Goal: Task Accomplishment & Management: Use online tool/utility

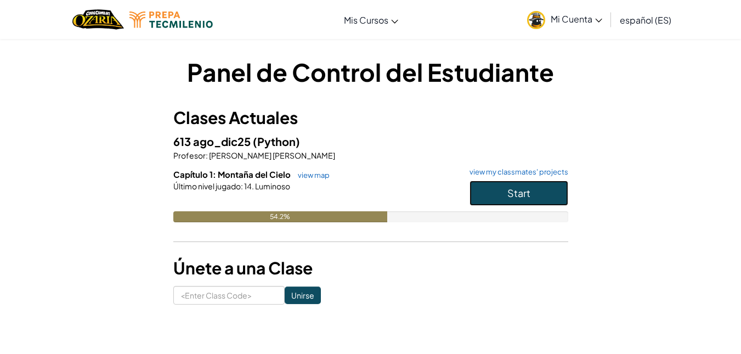
click at [493, 189] on button "Start" at bounding box center [518, 192] width 99 height 25
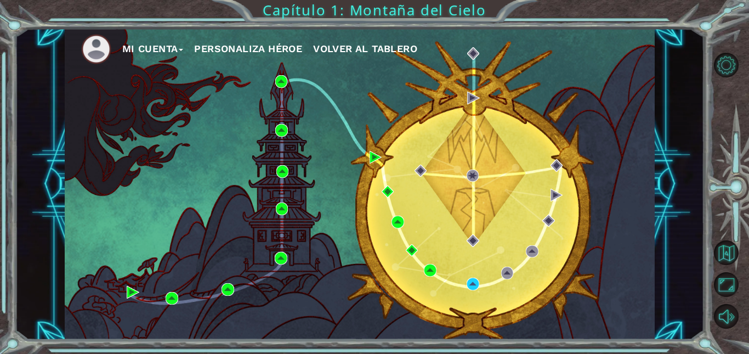
click at [323, 245] on div "Mi Cuenta Personaliza Héroe Volver al Tablero" at bounding box center [360, 184] width 590 height 311
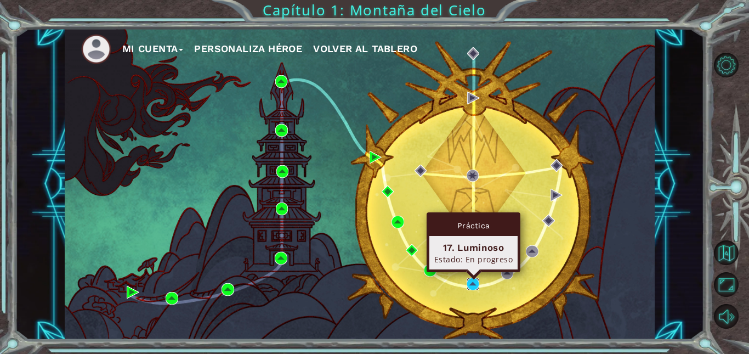
click at [470, 288] on img at bounding box center [473, 283] width 13 height 13
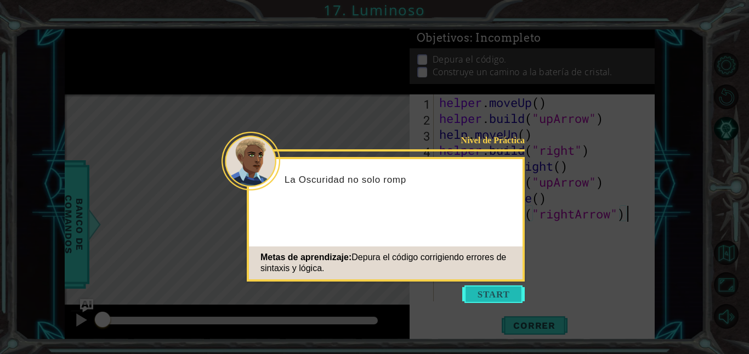
click at [478, 294] on button "Start" at bounding box center [493, 294] width 63 height 18
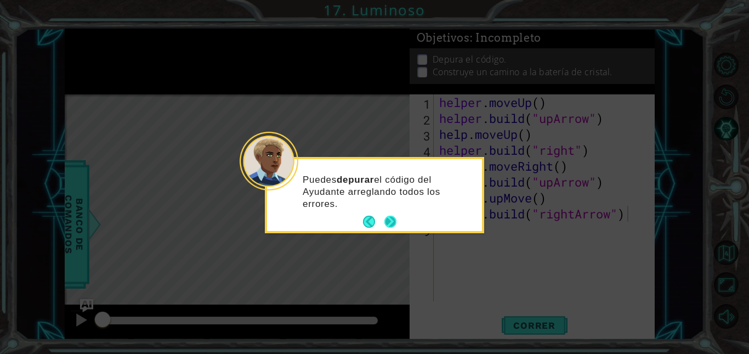
click at [388, 226] on button "Next" at bounding box center [390, 221] width 13 height 13
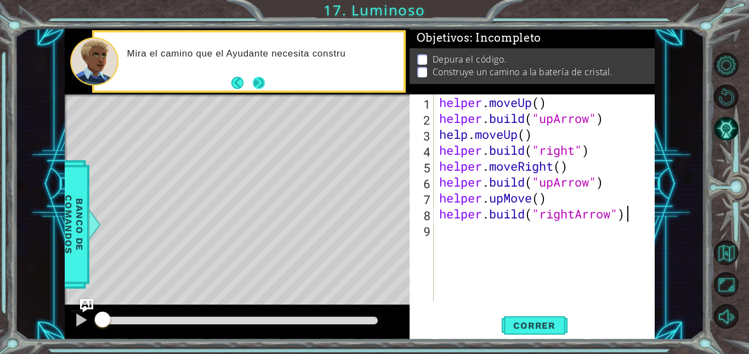
click at [263, 83] on button "Next" at bounding box center [259, 83] width 13 height 13
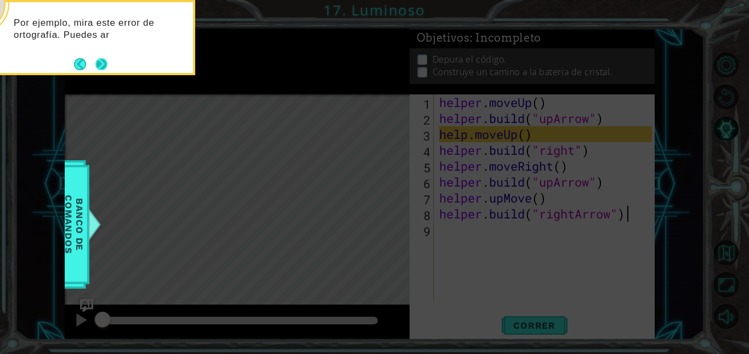
click at [95, 59] on button "Next" at bounding box center [101, 64] width 13 height 13
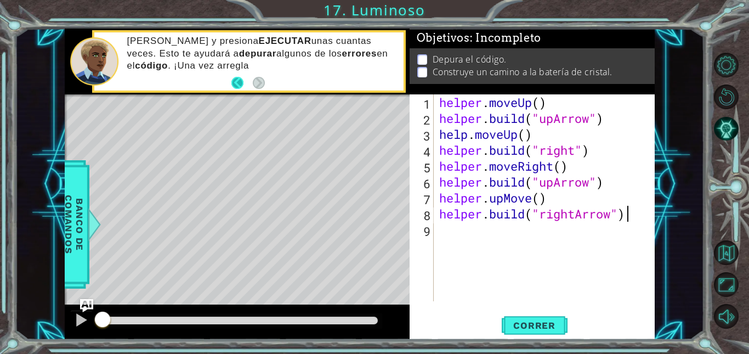
click at [240, 78] on button "Back" at bounding box center [241, 83] width 21 height 12
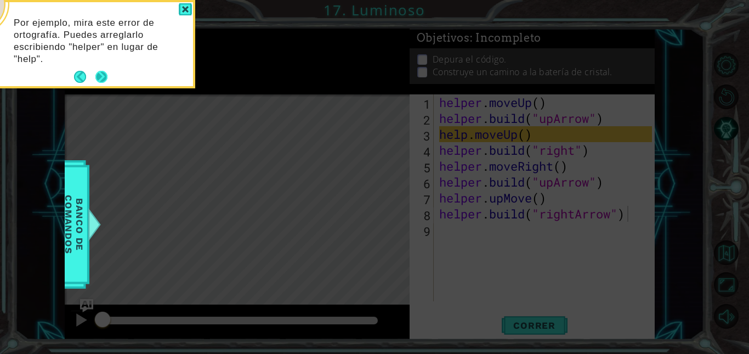
click at [103, 83] on button "Next" at bounding box center [101, 76] width 13 height 13
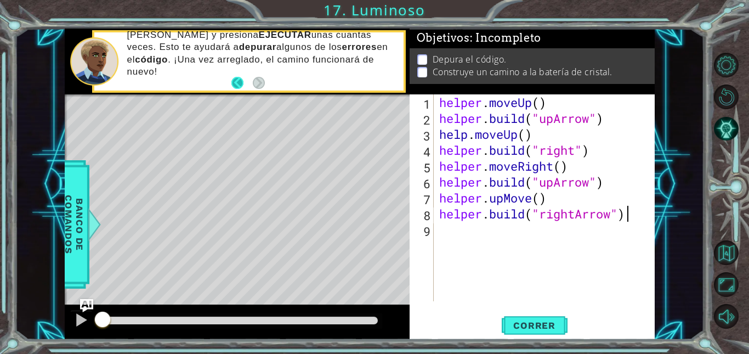
click at [239, 84] on button "Back" at bounding box center [241, 83] width 21 height 12
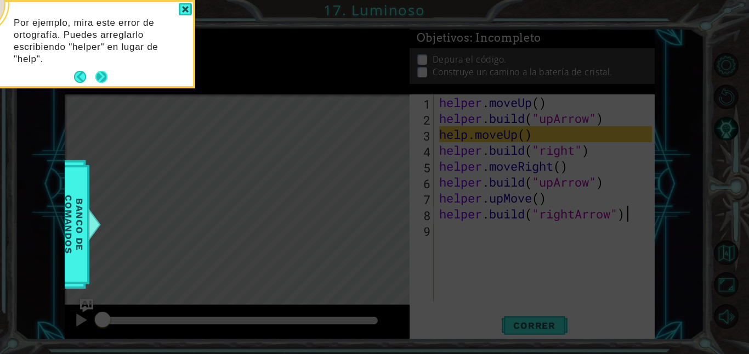
click at [105, 83] on button "Next" at bounding box center [101, 76] width 13 height 13
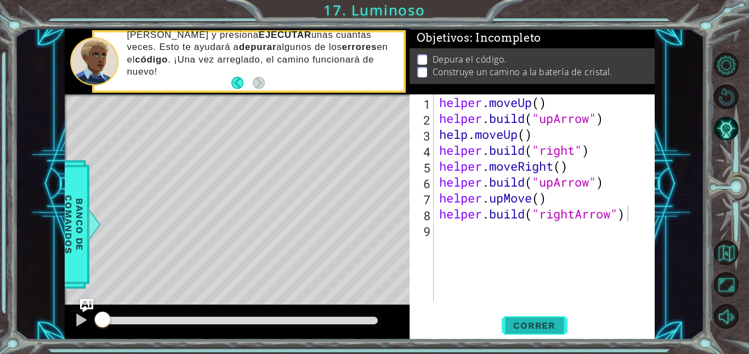
click at [510, 331] on button "Correr" at bounding box center [535, 325] width 66 height 25
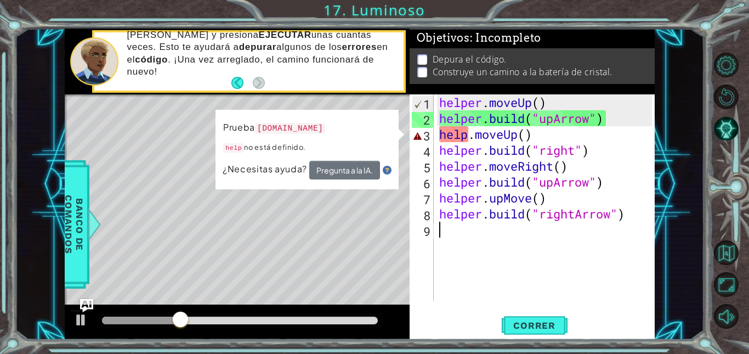
click at [451, 229] on div "helper . moveUp ( ) helper . build ( "upArrow" ) help . moveUp ( ) helper . bui…" at bounding box center [547, 213] width 220 height 239
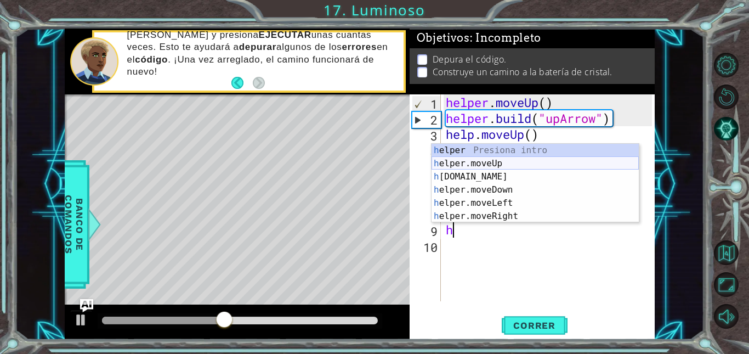
click at [514, 167] on div "h elper Presiona intro h elper.moveUp Presiona intro h [DOMAIN_NAME] Presiona i…" at bounding box center [535, 196] width 207 height 105
type textarea "helper.moveUp(1)"
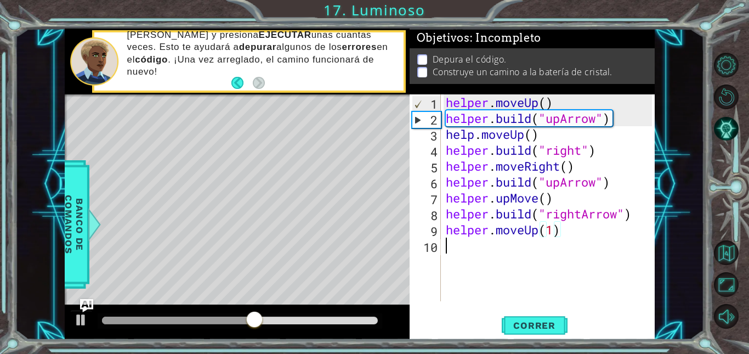
click at [468, 256] on div "helper . moveUp ( ) helper . build ( "upArrow" ) help . moveUp ( ) helper . bui…" at bounding box center [551, 213] width 214 height 239
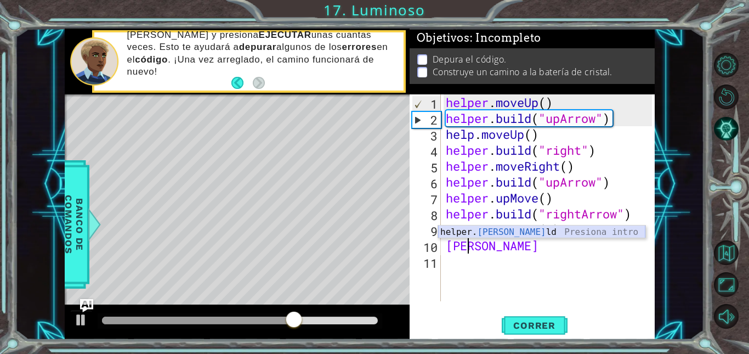
click at [487, 236] on div "helper. [PERSON_NAME] Presiona intro" at bounding box center [541, 244] width 207 height 39
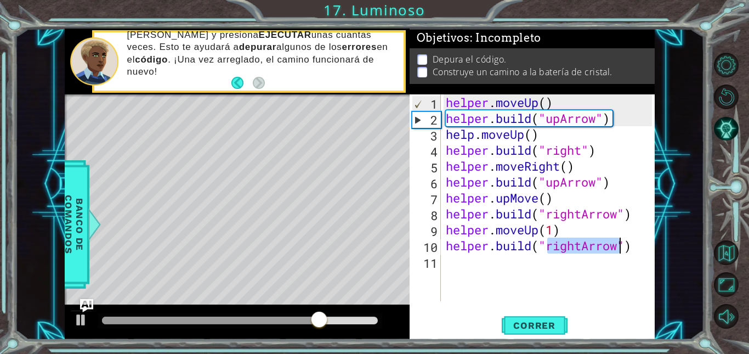
click at [576, 247] on div "helper . moveUp ( ) helper . build ( "upArrow" ) help . moveUp ( ) helper . bui…" at bounding box center [548, 197] width 208 height 207
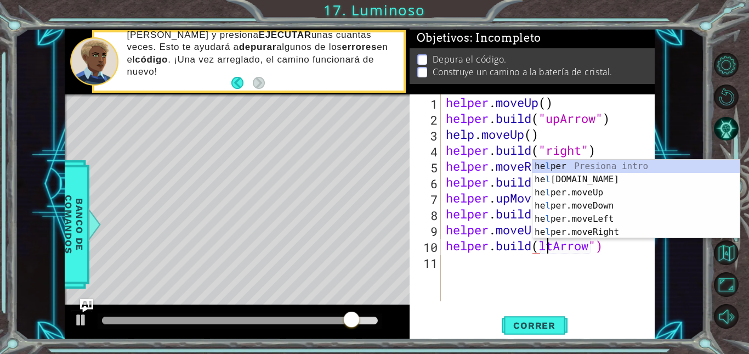
scroll to position [0, 4]
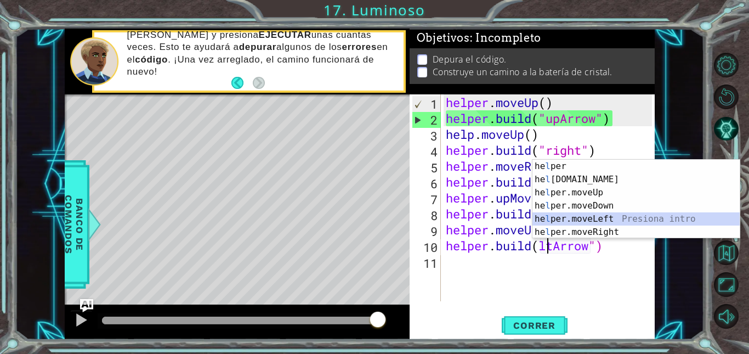
click at [614, 225] on div "he l per Presiona intro he l [DOMAIN_NAME] Presiona intro he l per.moveUp Presi…" at bounding box center [635, 212] width 207 height 105
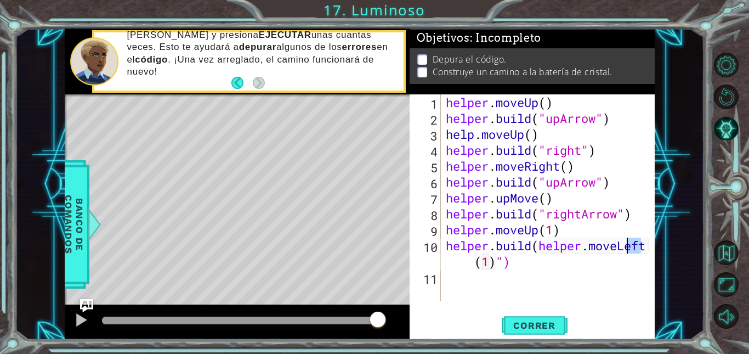
drag, startPoint x: 646, startPoint y: 245, endPoint x: 625, endPoint y: 247, distance: 22.0
click at [625, 247] on div "helper . moveUp ( ) helper . build ( "upArrow" ) help . moveUp ( ) helper . bui…" at bounding box center [551, 213] width 214 height 239
drag, startPoint x: 619, startPoint y: 247, endPoint x: 592, endPoint y: 248, distance: 26.9
click at [592, 248] on div "helper . moveUp ( ) helper . build ( "upArrow" ) help . moveUp ( ) helper . bui…" at bounding box center [551, 213] width 214 height 239
click at [619, 251] on div "helper . moveUp ( ) helper . build ( "upArrow" ) help . moveUp ( ) helper . bui…" at bounding box center [551, 213] width 214 height 239
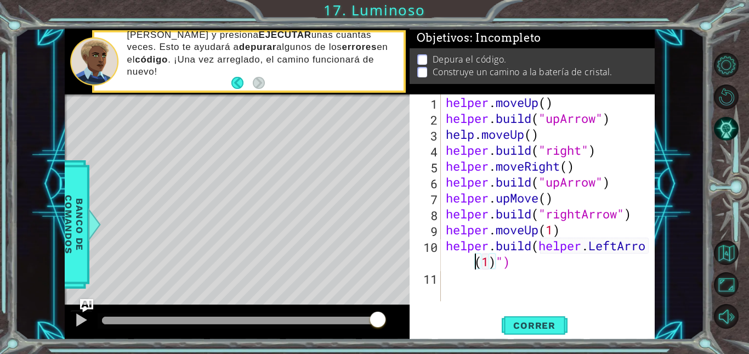
scroll to position [0, 9]
type textarea "[DOMAIN_NAME](helper.LeftArrow(1)")"
click at [518, 272] on div "helper . moveUp ( ) helper . build ( "upArrow" ) help . moveUp ( ) helper . bui…" at bounding box center [551, 213] width 214 height 239
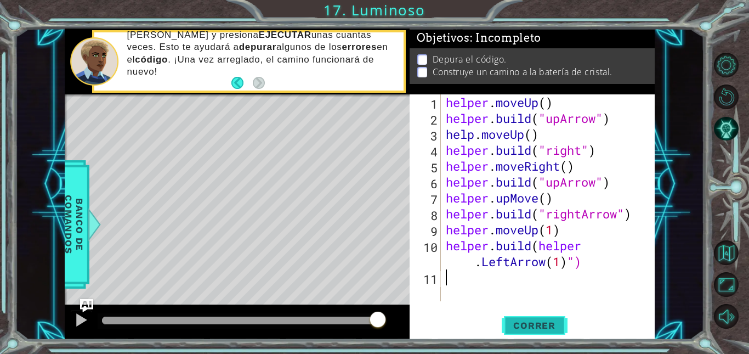
click at [528, 327] on span "Correr" at bounding box center [534, 325] width 64 height 11
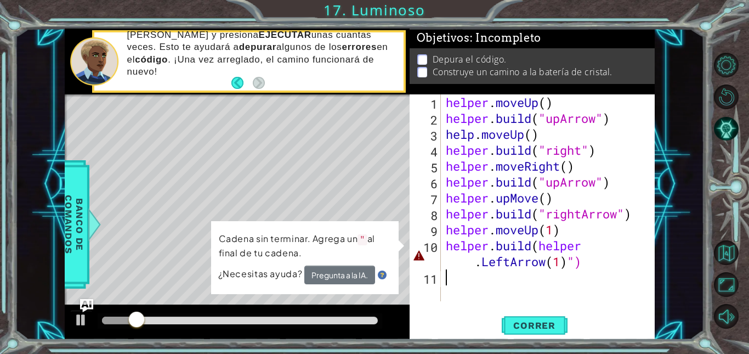
click at [354, 174] on div "Level Map" at bounding box center [318, 255] width 507 height 323
type textarea "[DOMAIN_NAME](helper.LeftArrow(1)")"
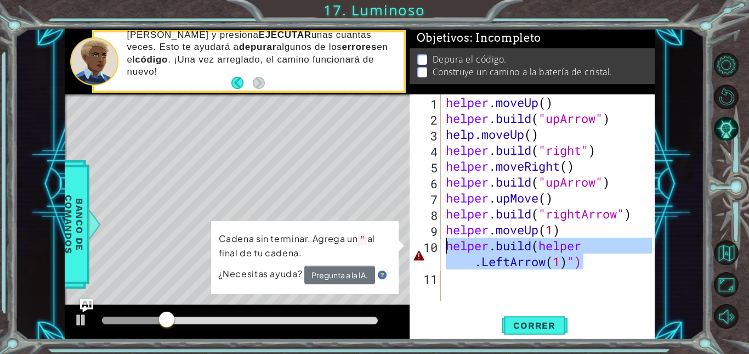
drag, startPoint x: 610, startPoint y: 268, endPoint x: 443, endPoint y: 249, distance: 167.7
click at [443, 249] on div "[DOMAIN_NAME](helper.LeftArrow(1)") 1 2 3 4 5 6 7 8 9 10 11 helper . moveUp ( )…" at bounding box center [531, 197] width 242 height 207
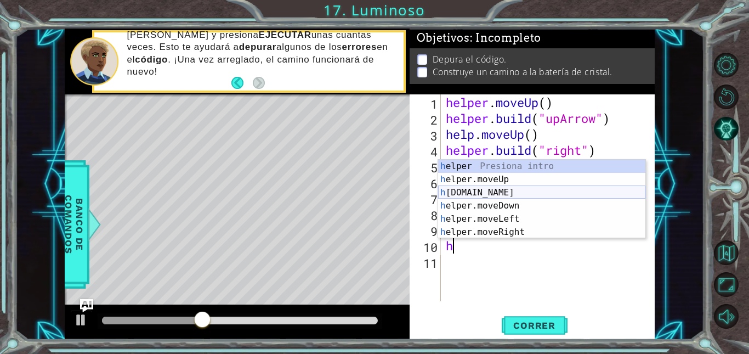
click at [506, 188] on div "h elper Presiona intro h elper.moveUp Presiona intro h [DOMAIN_NAME] Presiona i…" at bounding box center [541, 212] width 207 height 105
type textarea "[DOMAIN_NAME]("rightArrow")"
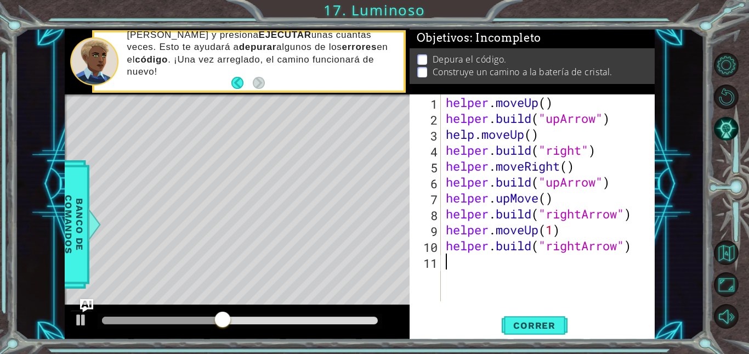
click at [580, 254] on div "helper . moveUp ( ) helper . build ( "upArrow" ) help . moveUp ( ) helper . bui…" at bounding box center [551, 213] width 214 height 239
click at [582, 248] on div "helper . moveUp ( ) helper . build ( "upArrow" ) help . moveUp ( ) helper . bui…" at bounding box center [551, 213] width 214 height 239
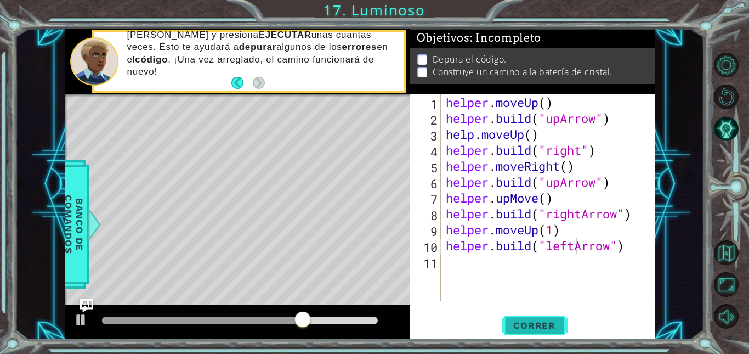
click at [530, 323] on span "Correr" at bounding box center [534, 325] width 64 height 11
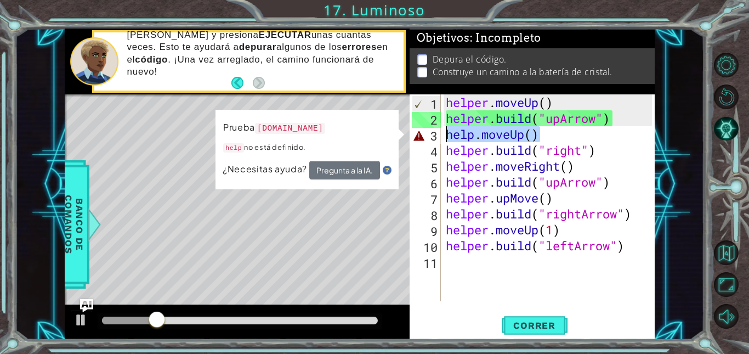
drag, startPoint x: 551, startPoint y: 133, endPoint x: 443, endPoint y: 137, distance: 108.1
click at [443, 137] on div "[DOMAIN_NAME]("leftArrow") 1 2 3 4 5 6 7 8 9 10 11 helper . moveUp ( ) helper .…" at bounding box center [531, 197] width 242 height 207
click at [554, 175] on div "helper . moveUp ( ) helper . build ( "upArrow" ) help . moveUp ( ) helper . bui…" at bounding box center [551, 213] width 214 height 239
click at [526, 159] on div "helper . moveUp ( ) helper . build ( "upArrow" ) help . moveUp ( ) helper . bui…" at bounding box center [551, 213] width 214 height 239
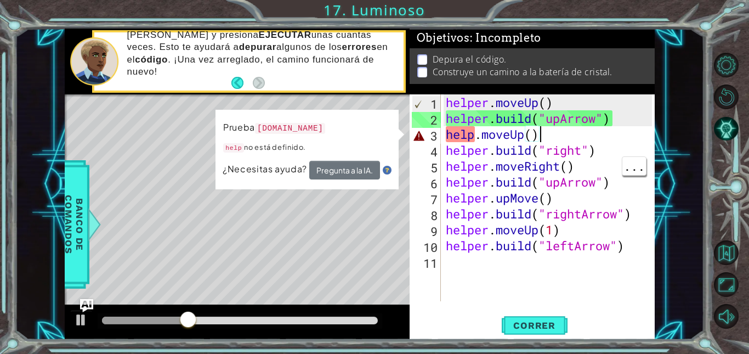
drag, startPoint x: 553, startPoint y: 133, endPoint x: 446, endPoint y: 134, distance: 106.9
click at [446, 134] on div "helper . moveUp ( ) helper . build ( "upArrow" ) help . moveUp ( ) helper . bui…" at bounding box center [551, 213] width 214 height 239
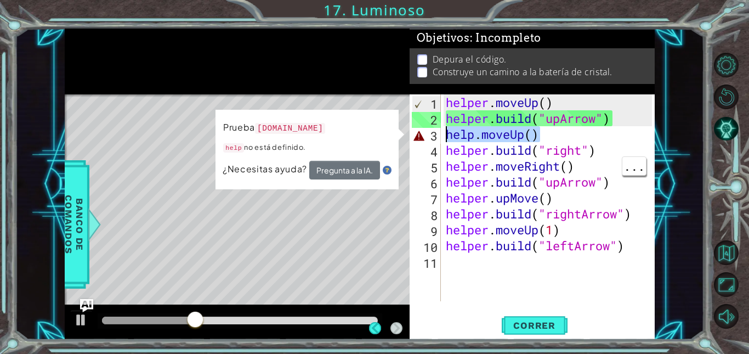
click at [121, 191] on div "Level Map" at bounding box center [318, 255] width 507 height 323
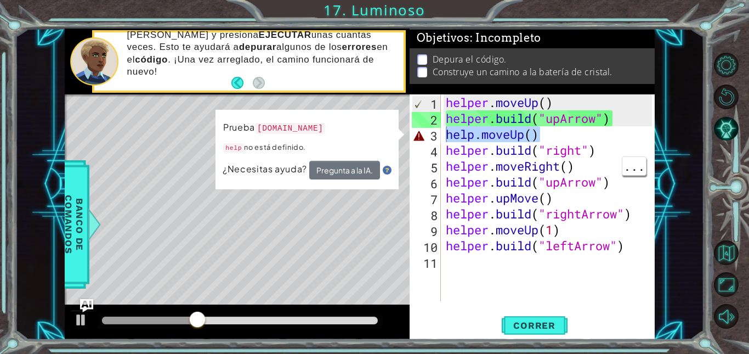
click at [117, 234] on div "Level Map" at bounding box center [318, 255] width 507 height 323
click at [109, 218] on div "Level Map" at bounding box center [318, 255] width 507 height 323
click at [96, 172] on div "Level Map" at bounding box center [318, 255] width 507 height 323
click at [190, 339] on div at bounding box center [237, 321] width 345 height 35
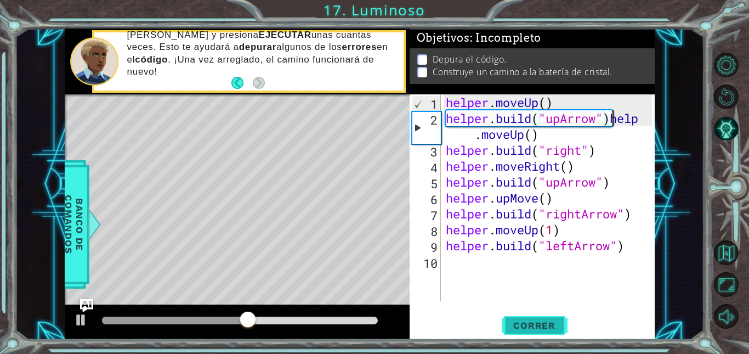
click at [543, 321] on span "Correr" at bounding box center [534, 325] width 64 height 11
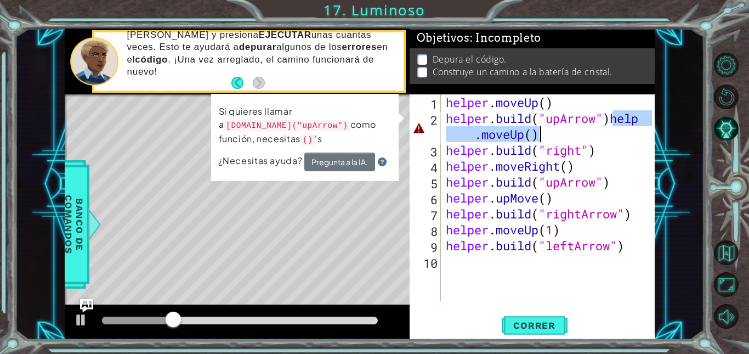
drag, startPoint x: 614, startPoint y: 119, endPoint x: 569, endPoint y: 139, distance: 48.8
click at [569, 139] on div "helper . moveUp ( ) helper . build ( "upArrow" ) help . moveUp ( ) helper . bui…" at bounding box center [551, 213] width 214 height 239
type textarea "[DOMAIN_NAME]("upArrow")"
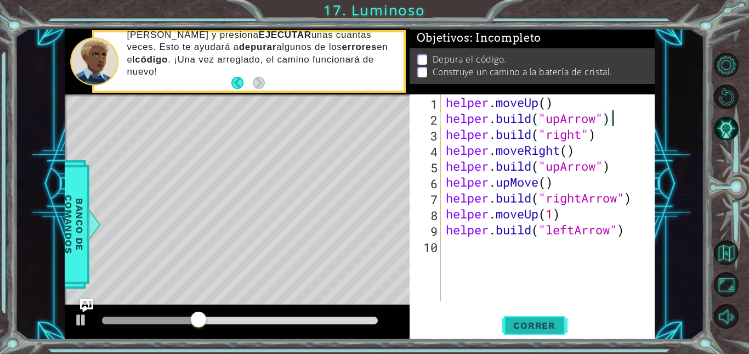
click at [531, 316] on button "Correr" at bounding box center [535, 325] width 66 height 25
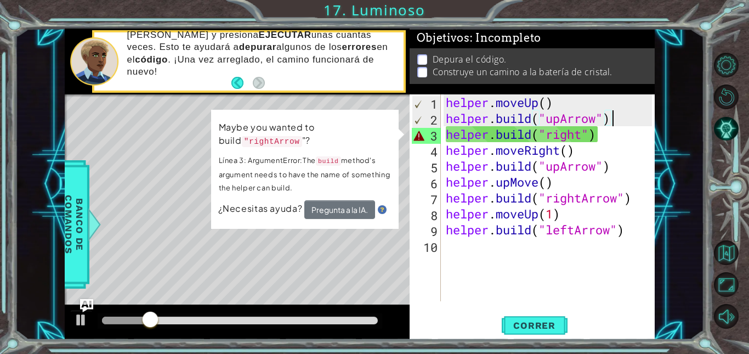
click at [399, 293] on div "Level Map" at bounding box center [318, 255] width 507 height 323
click at [462, 293] on div "helper . moveUp ( ) helper . build ( "upArrow" ) helper . build ( "right" ) hel…" at bounding box center [551, 213] width 214 height 239
click at [584, 137] on div "helper . moveUp ( ) helper . build ( "upArrow" ) helper . build ( "right" ) hel…" at bounding box center [551, 213] width 214 height 239
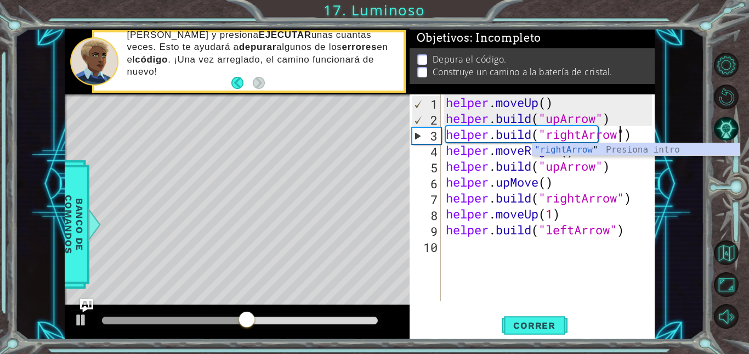
scroll to position [0, 8]
click at [551, 326] on span "Correr" at bounding box center [534, 325] width 64 height 11
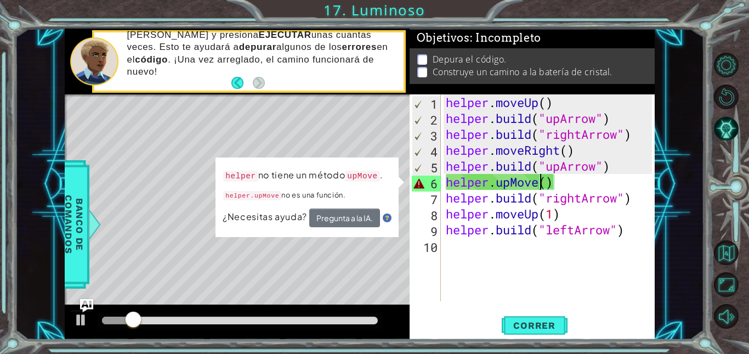
click at [541, 186] on div "helper . moveUp ( ) helper . build ( "upArrow" ) helper . build ( "rightArrow" …" at bounding box center [551, 213] width 214 height 239
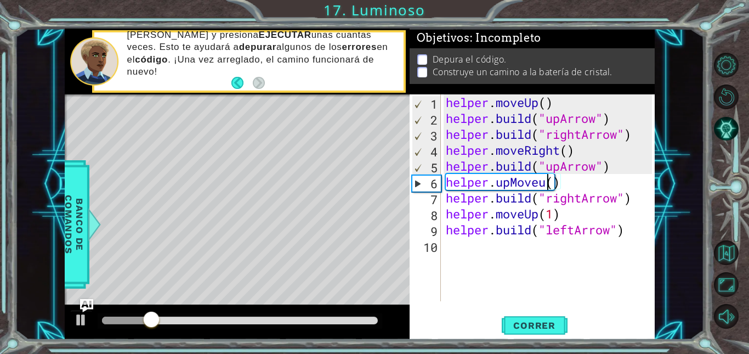
scroll to position [0, 5]
click at [565, 187] on div "helper . moveUp ( ) helper . build ( "upArrow" ) helper . build ( "rightArrow" …" at bounding box center [551, 213] width 214 height 239
type textarea "helper.upMoveup(1)"
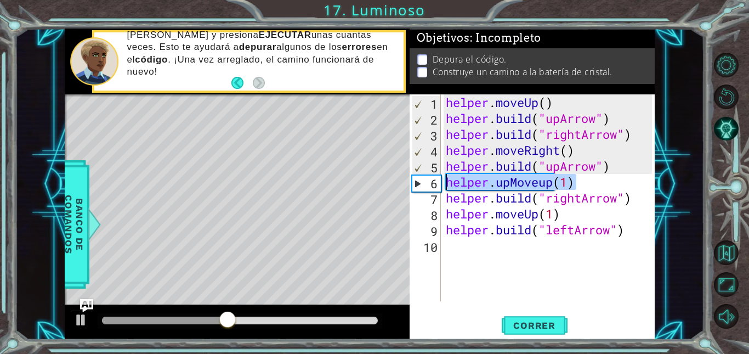
drag, startPoint x: 591, startPoint y: 190, endPoint x: 445, endPoint y: 186, distance: 146.4
click at [445, 186] on div "helper . moveUp ( ) helper . build ( "upArrow" ) helper . build ( "rightArrow" …" at bounding box center [551, 213] width 214 height 239
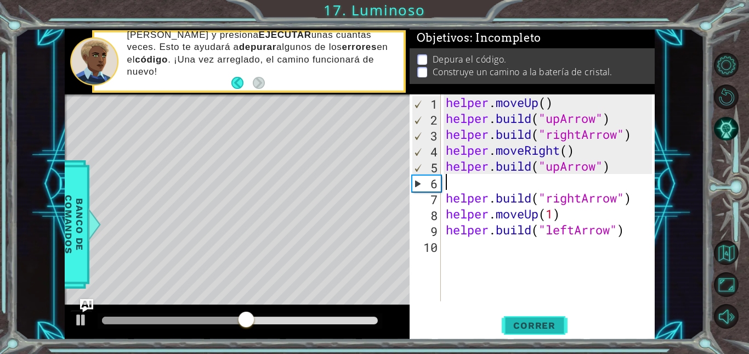
click at [519, 325] on span "Correr" at bounding box center [534, 325] width 64 height 11
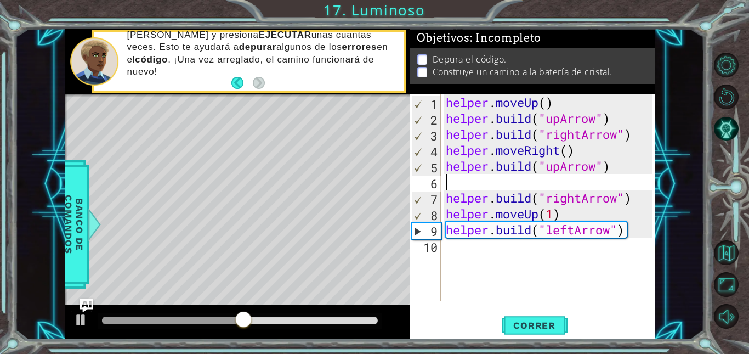
click at [646, 236] on div "helper . moveUp ( ) helper . build ( "upArrow" ) helper . build ( "rightArrow" …" at bounding box center [551, 213] width 214 height 239
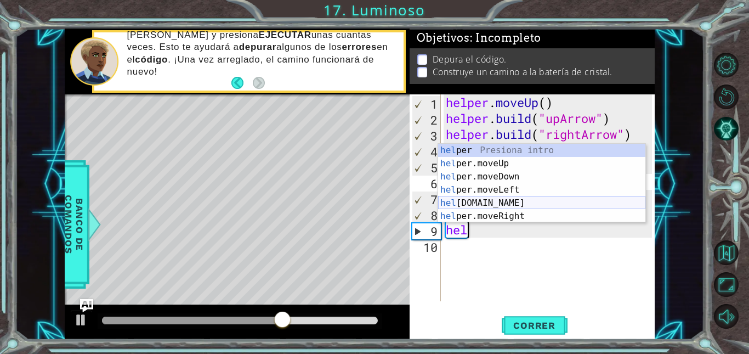
click at [525, 201] on div "hel per Presiona intro hel per.moveUp Presiona intro hel per.moveDown Presiona …" at bounding box center [541, 196] width 207 height 105
type textarea "[DOMAIN_NAME]("rightArrow")"
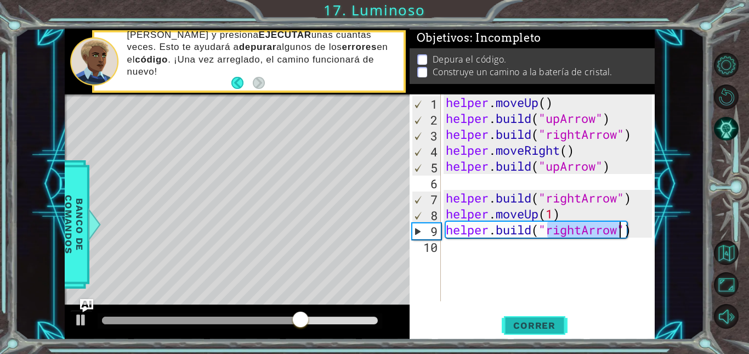
click at [539, 327] on span "Correr" at bounding box center [534, 325] width 64 height 11
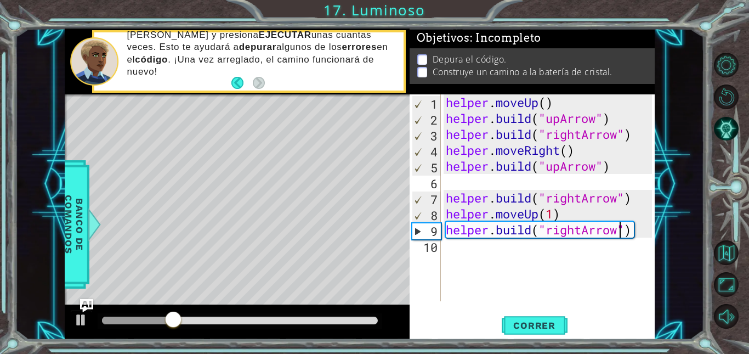
click at [479, 252] on div "helper . moveUp ( ) helper . build ( "upArrow" ) helper . build ( "rightArrow" …" at bounding box center [551, 213] width 214 height 239
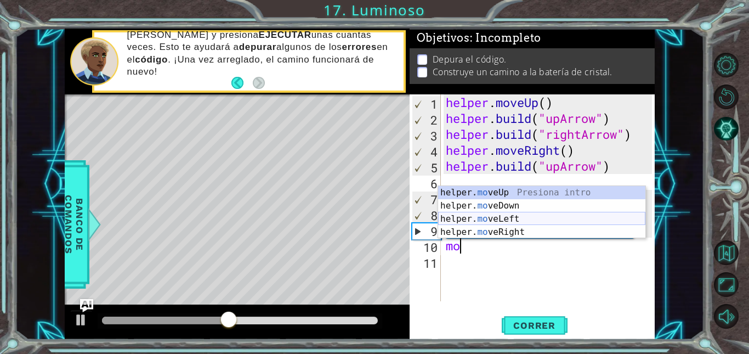
click at [490, 224] on div "helper. mo veUp Presiona intro helper. mo veDown Presiona intro helper. mo veLe…" at bounding box center [541, 225] width 207 height 79
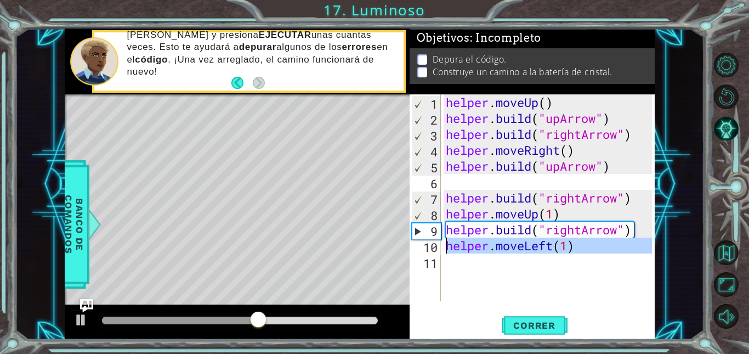
drag, startPoint x: 599, startPoint y: 257, endPoint x: 447, endPoint y: 248, distance: 152.2
click at [447, 248] on div "helper . moveUp ( ) helper . build ( "upArrow" ) helper . build ( "rightArrow" …" at bounding box center [551, 213] width 214 height 239
type textarea "helper.moveLeft(1)"
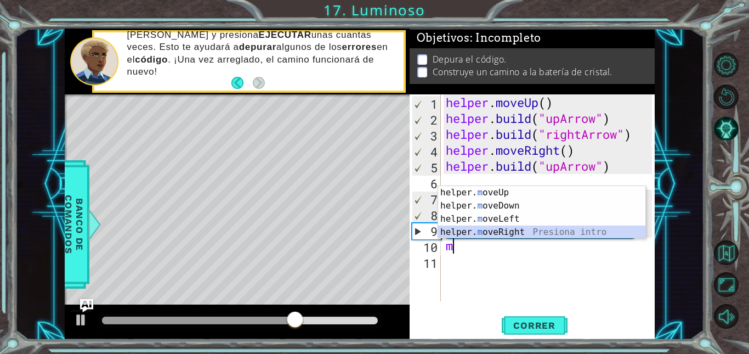
click at [495, 236] on div "helper. m oveUp Presiona intro helper. m oveDown Presiona intro helper. m oveLe…" at bounding box center [541, 225] width 207 height 79
type textarea "helper.moveRight(1)"
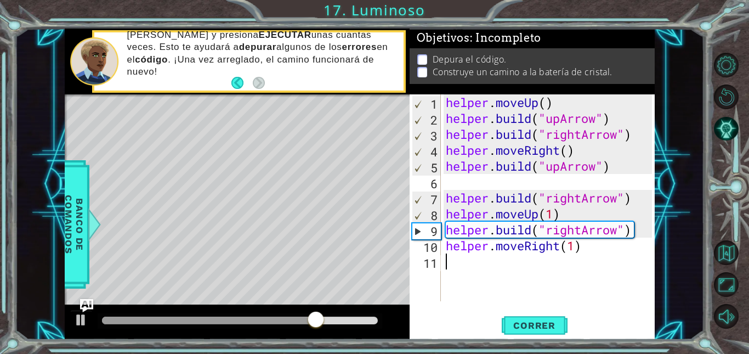
click at [476, 268] on div "helper . moveUp ( ) helper . build ( "upArrow" ) helper . build ( "rightArrow" …" at bounding box center [551, 213] width 214 height 239
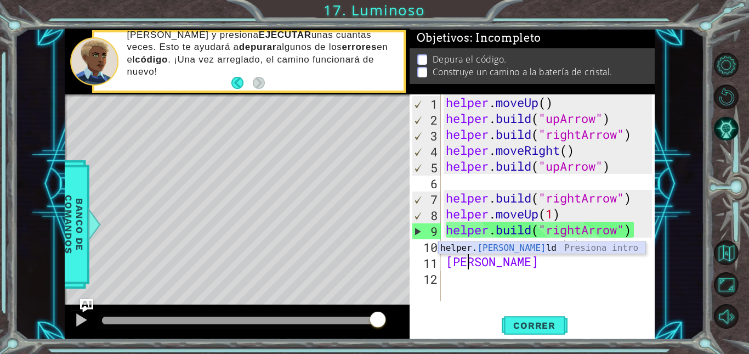
click at [523, 252] on div "helper. [PERSON_NAME] Presiona intro" at bounding box center [541, 260] width 207 height 39
type textarea "[DOMAIN_NAME]("rightArrow")"
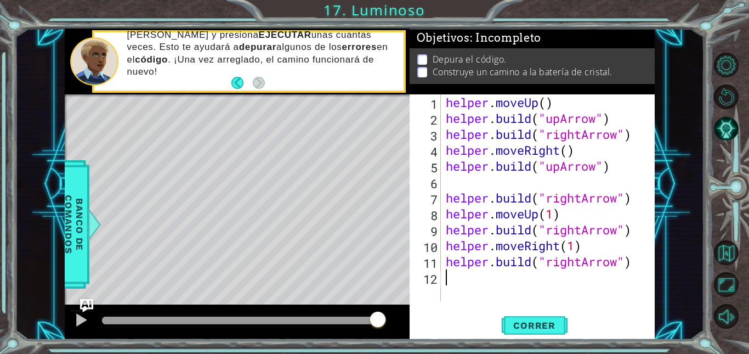
click at [509, 298] on div "helper . moveUp ( ) helper . build ( "upArrow" ) helper . build ( "rightArrow" …" at bounding box center [551, 213] width 214 height 239
click at [520, 323] on span "Correr" at bounding box center [534, 325] width 64 height 11
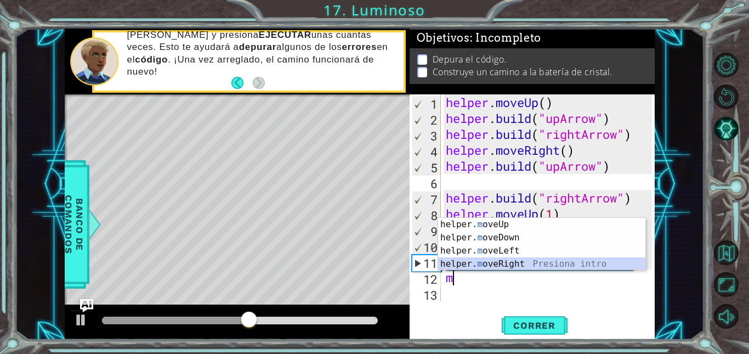
click at [523, 263] on div "helper. m oveUp Presiona intro helper. m oveDown Presiona intro helper. m oveLe…" at bounding box center [541, 257] width 207 height 79
type textarea "helper.moveRight(1)"
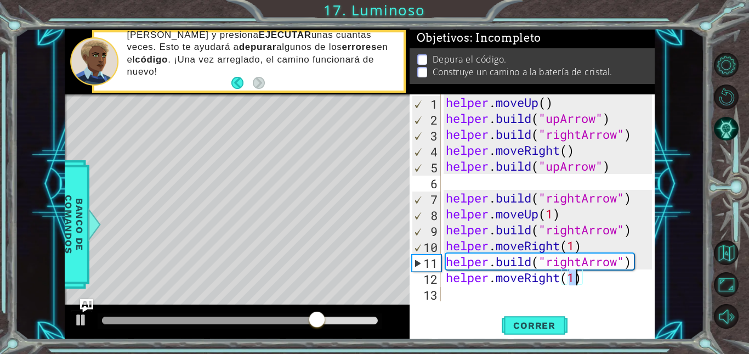
click at [458, 296] on div "helper . moveUp ( ) helper . build ( "upArrow" ) helper . build ( "rightArrow" …" at bounding box center [551, 213] width 214 height 239
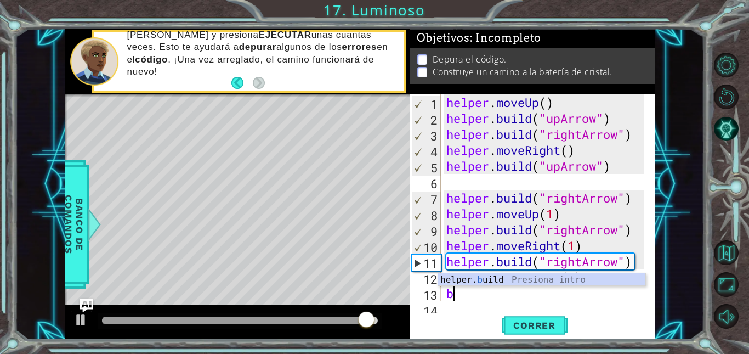
scroll to position [16, 0]
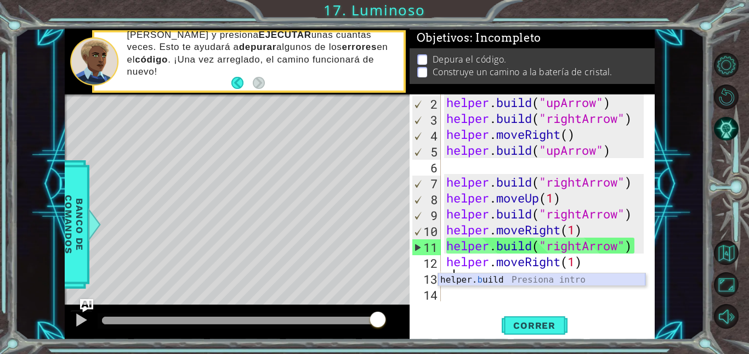
click at [476, 280] on div "helper. b uild Presiona intro" at bounding box center [541, 292] width 207 height 39
type textarea "[DOMAIN_NAME]("rightArrow")"
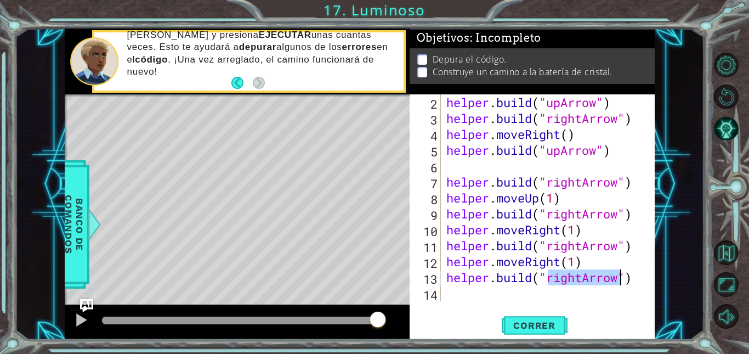
click at [618, 287] on div "helper . build ( "upArrow" ) helper . build ( "rightArrow" ) helper . moveRight…" at bounding box center [546, 213] width 205 height 239
click at [619, 286] on div "helper . build ( "upArrow" ) helper . build ( "rightArrow" ) helper . moveRight…" at bounding box center [546, 213] width 205 height 239
click at [619, 281] on div "helper . build ( "upArrow" ) helper . build ( "rightArrow" ) helper . moveRight…" at bounding box center [546, 213] width 205 height 239
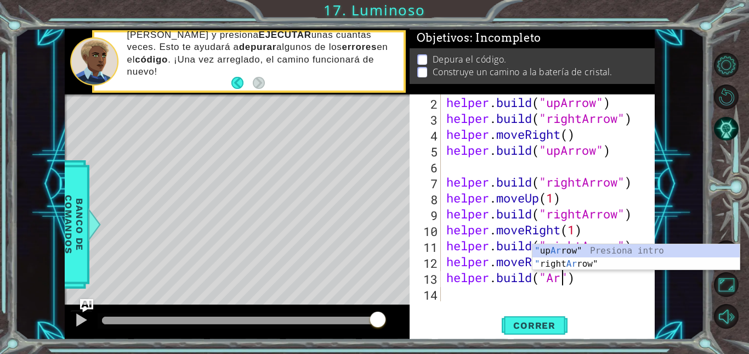
scroll to position [0, 5]
click at [675, 262] on div "" up Arr ow" Presiona intro " right Arr ow" Presiona intro" at bounding box center [635, 270] width 207 height 53
click at [588, 257] on div ""right " Presiona intro "right Arrow" Presiona intro" at bounding box center [635, 270] width 207 height 53
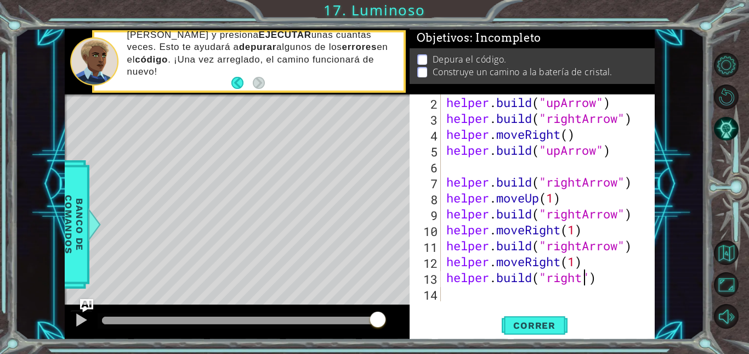
click at [574, 279] on div "helper . build ( "upArrow" ) helper . build ( "rightArrow" ) helper . moveRight…" at bounding box center [546, 213] width 205 height 239
click at [584, 280] on div "helper . build ( "upArrow" ) helper . build ( "rightArrow" ) helper . moveRight…" at bounding box center [546, 213] width 205 height 239
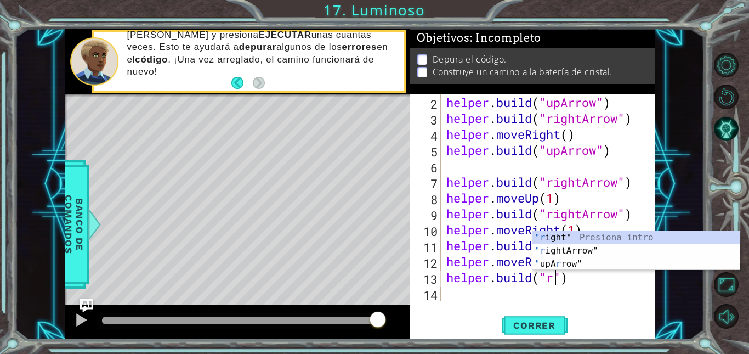
scroll to position [0, 5]
click at [561, 235] on div "" upArrow" Presiona intro " right" Presiona intro " rightArrow" Presiona intro" at bounding box center [635, 264] width 207 height 66
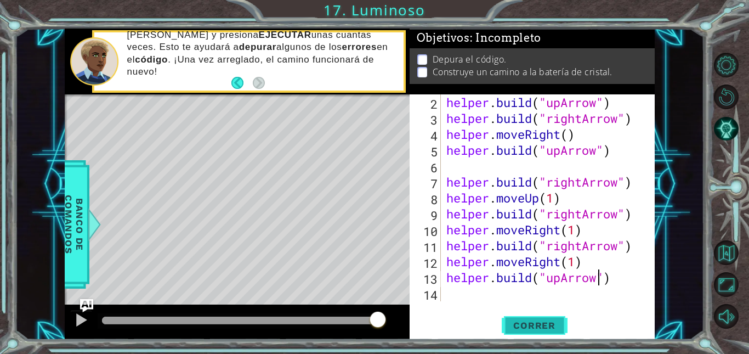
type textarea "[DOMAIN_NAME]("upArrow")"
click at [548, 324] on span "Correr" at bounding box center [534, 325] width 64 height 11
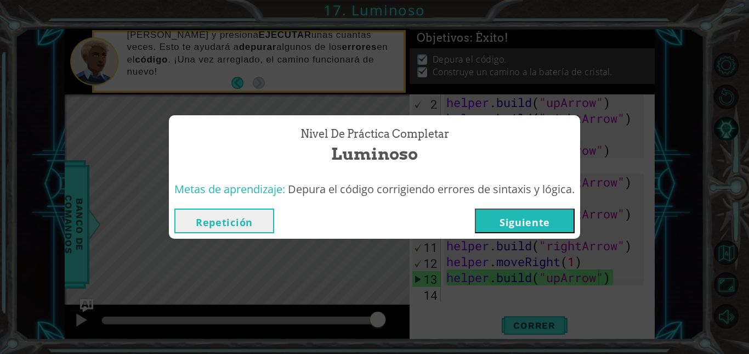
click at [564, 226] on button "Siguiente" at bounding box center [525, 220] width 100 height 25
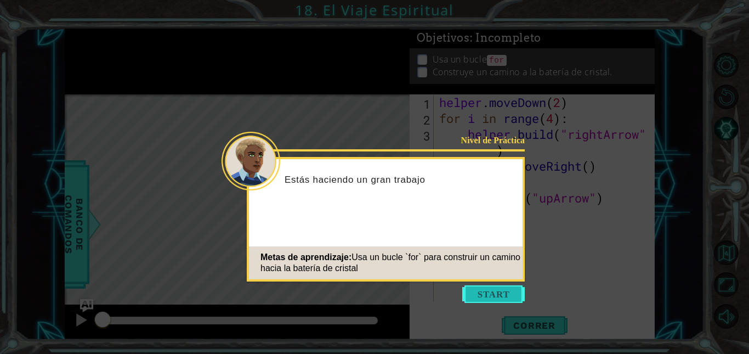
click at [492, 299] on button "Start" at bounding box center [493, 294] width 63 height 18
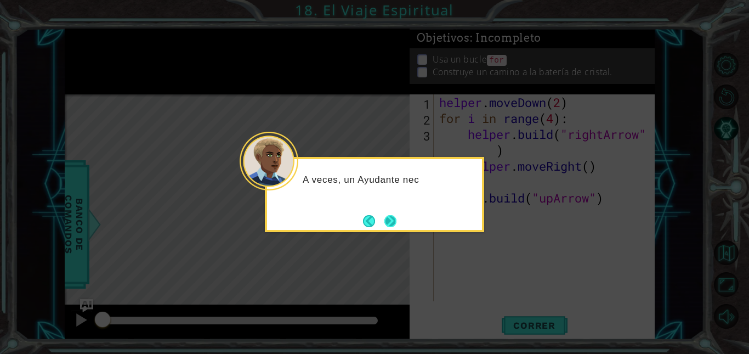
click at [395, 217] on button "Next" at bounding box center [390, 220] width 13 height 13
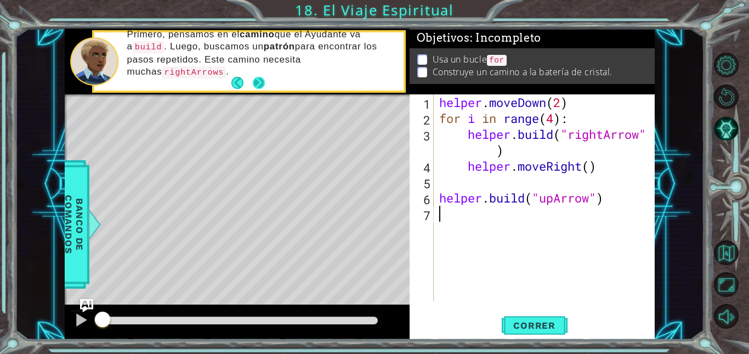
click at [263, 87] on button "Next" at bounding box center [259, 83] width 12 height 12
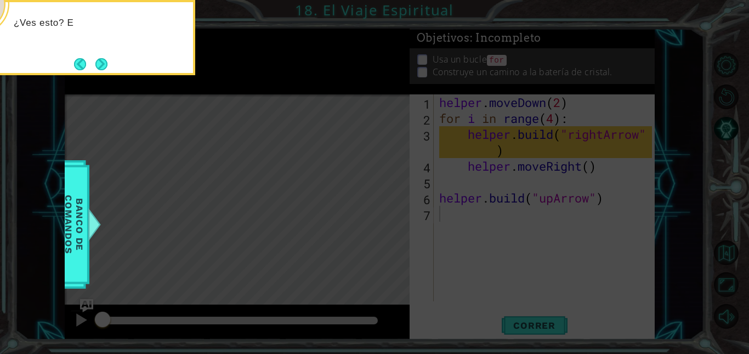
click at [327, 191] on icon at bounding box center [374, 52] width 749 height 601
click at [104, 66] on button "Next" at bounding box center [101, 64] width 12 height 12
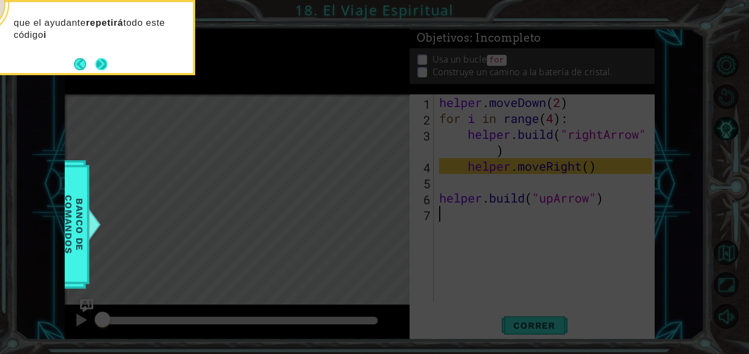
click at [96, 70] on button "Next" at bounding box center [101, 64] width 12 height 12
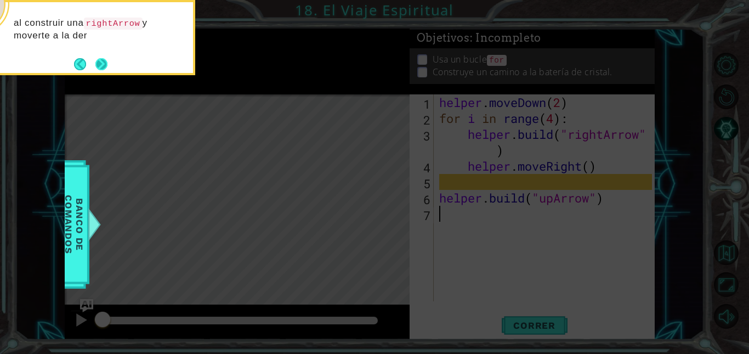
click at [99, 65] on button "Next" at bounding box center [101, 64] width 12 height 12
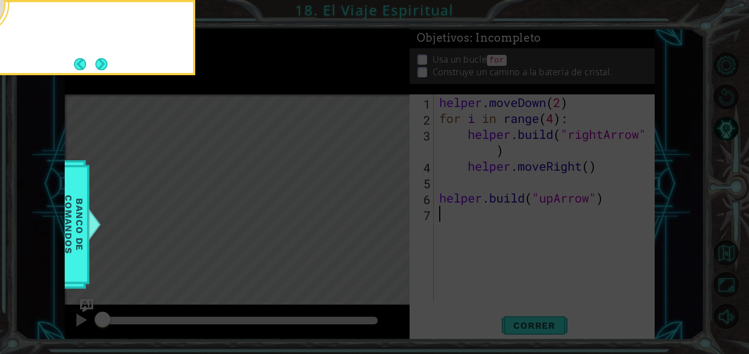
click at [99, 65] on button "Next" at bounding box center [101, 64] width 13 height 13
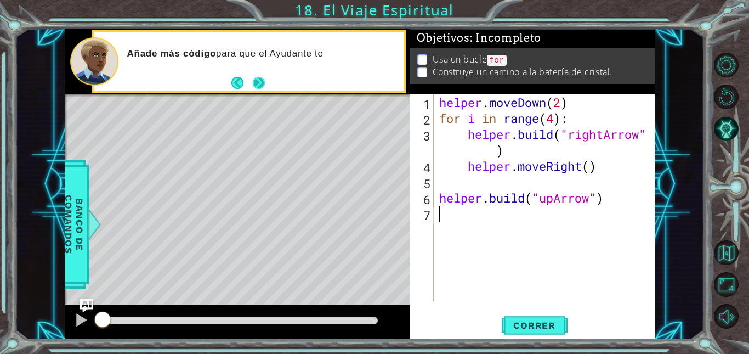
click at [262, 83] on button "Next" at bounding box center [259, 83] width 12 height 12
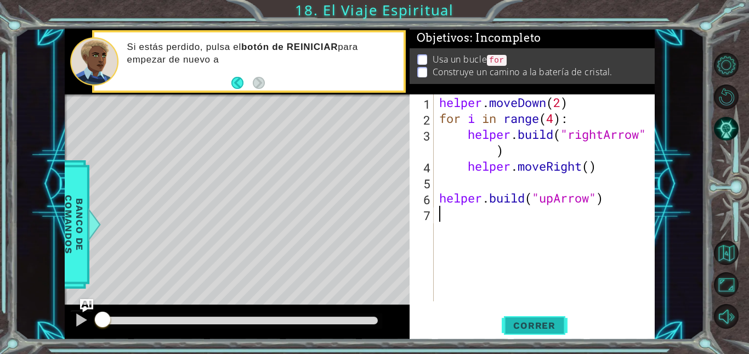
click at [552, 330] on span "Correr" at bounding box center [534, 325] width 64 height 11
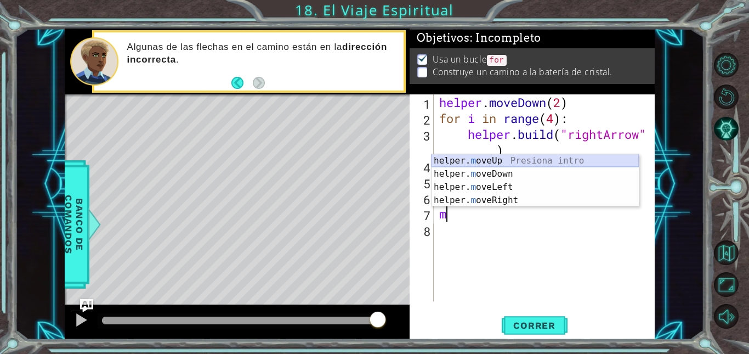
click at [509, 163] on div "helper. m oveUp Presiona intro helper. m oveDown Presiona intro helper. m oveLe…" at bounding box center [535, 193] width 207 height 79
type textarea "helper.moveUp(1)"
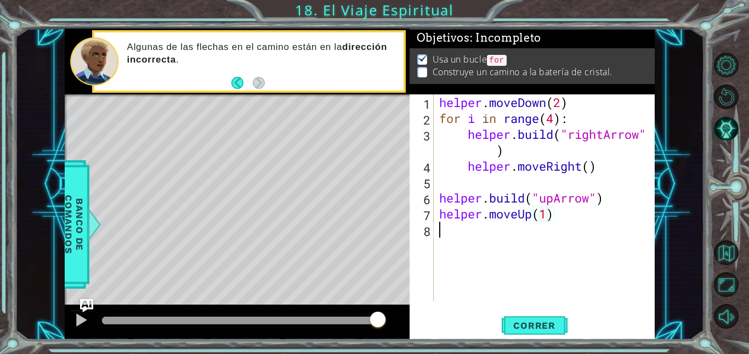
click at [477, 239] on div "helper . moveDown ( 2 ) for i in range ( 4 ) : helper . build ( "rightArrow" ) …" at bounding box center [547, 213] width 220 height 239
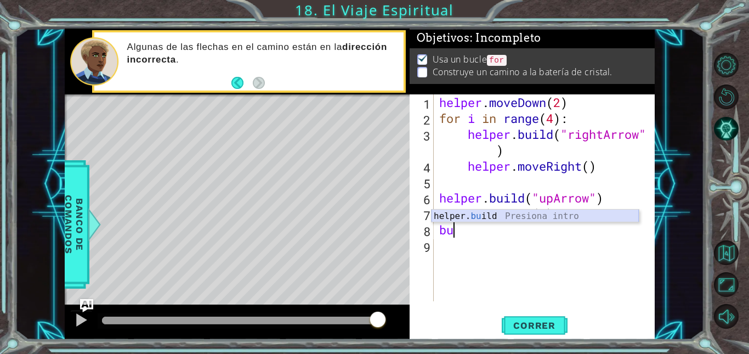
click at [498, 217] on div "helper. bu ild Presiona intro" at bounding box center [535, 228] width 207 height 39
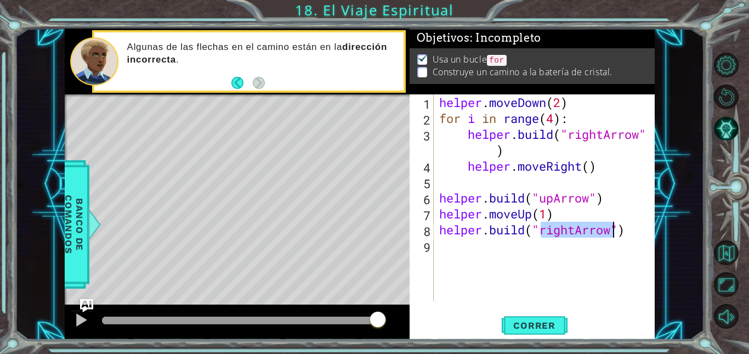
click at [574, 231] on div "helper . moveDown ( 2 ) for i in range ( 4 ) : helper . build ( "rightArrow" ) …" at bounding box center [544, 197] width 215 height 207
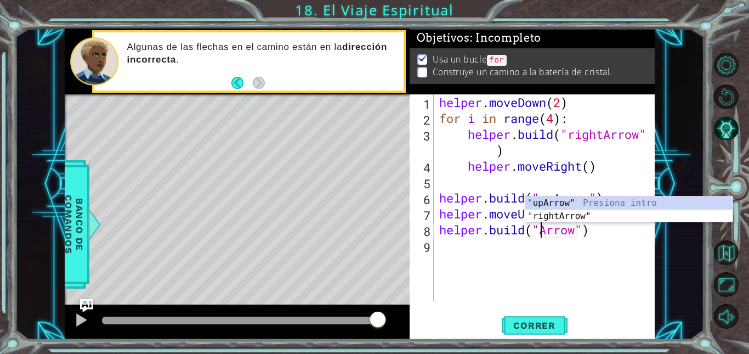
scroll to position [0, 5]
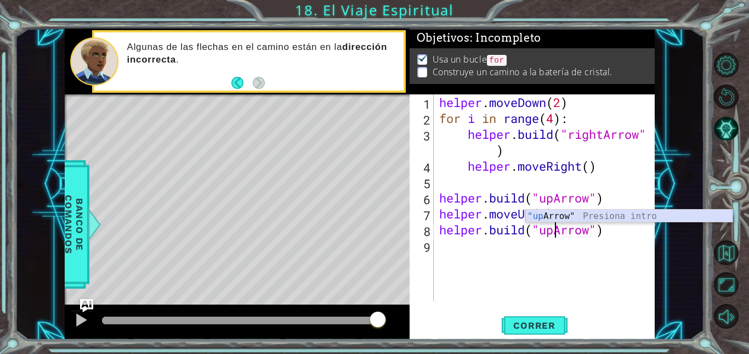
click at [589, 220] on div ""up Arrow" Presiona intro" at bounding box center [628, 228] width 207 height 39
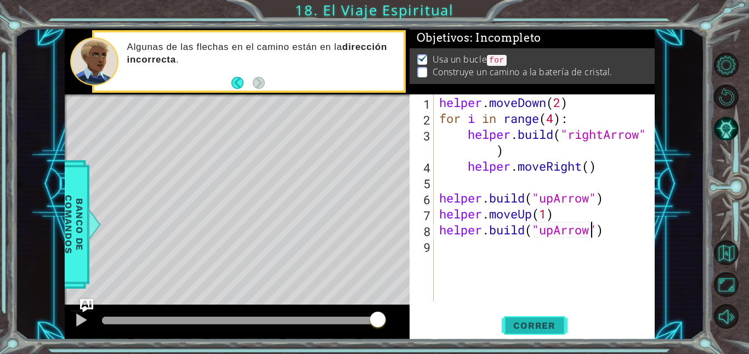
type textarea "[DOMAIN_NAME]("upArrow")"
click at [538, 317] on button "Correr" at bounding box center [535, 325] width 66 height 25
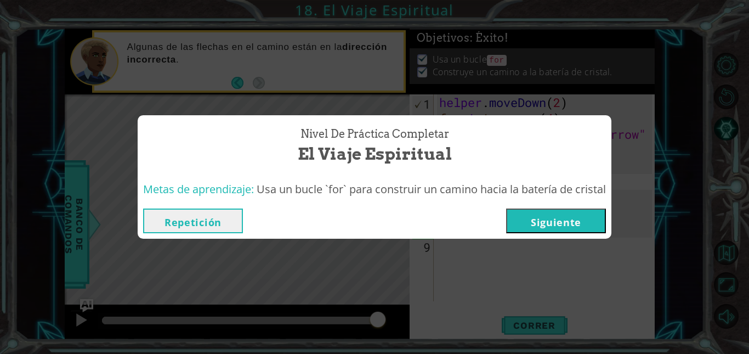
click at [533, 231] on button "Siguiente" at bounding box center [556, 220] width 100 height 25
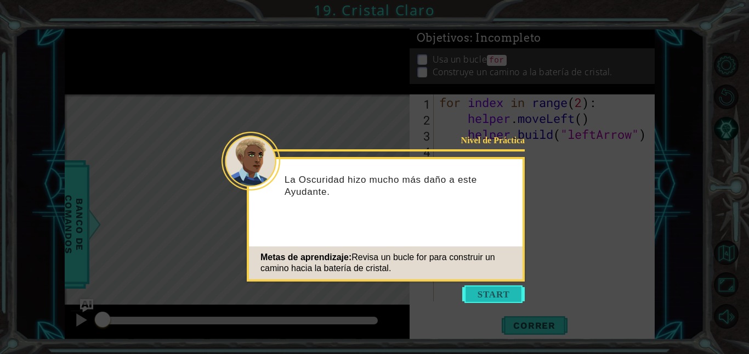
click at [486, 292] on button "Start" at bounding box center [493, 294] width 63 height 18
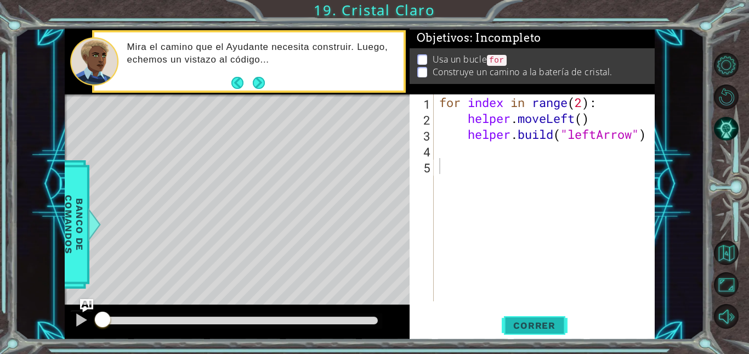
click at [510, 320] on span "Correr" at bounding box center [534, 325] width 64 height 11
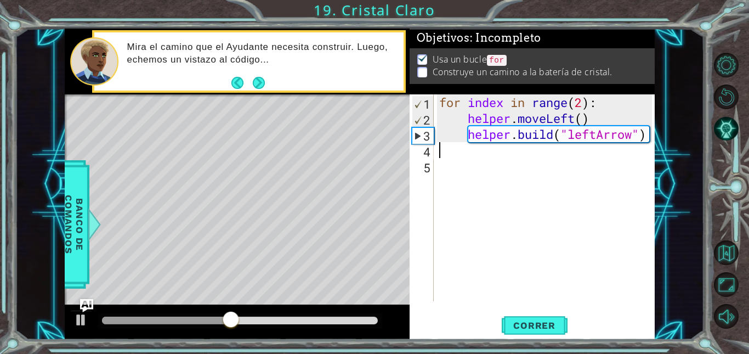
click at [460, 150] on div "for index in range ( 2 ) : helper . moveLeft ( ) helper . build ( "leftArrow" )" at bounding box center [547, 213] width 220 height 239
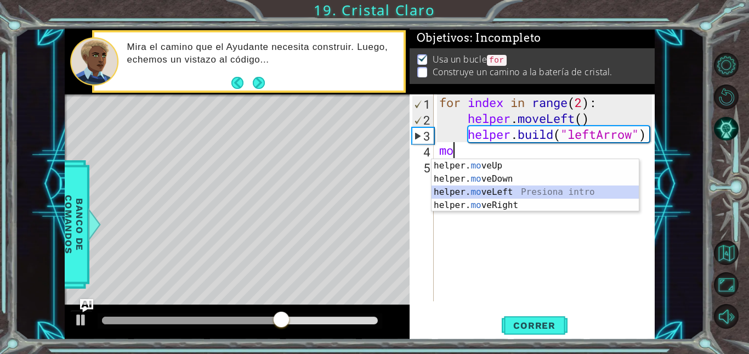
click at [497, 192] on div "helper. mo veUp Presiona intro helper. mo veDown Presiona intro helper. mo veLe…" at bounding box center [535, 198] width 207 height 79
type textarea "helper.moveLeft(1)"
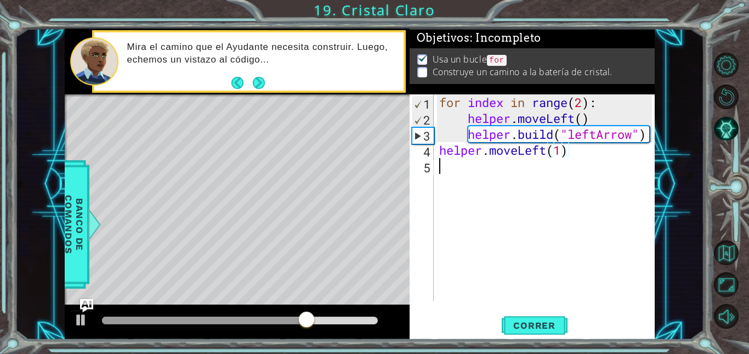
click at [459, 174] on div "for index in range ( 2 ) : helper . moveLeft ( ) helper . build ( "leftArrow" )…" at bounding box center [547, 213] width 220 height 239
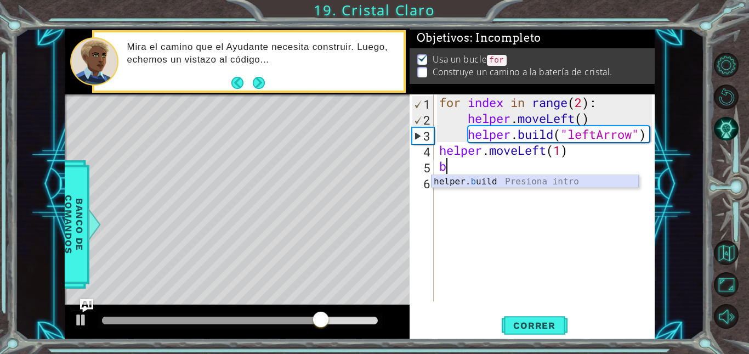
click at [473, 180] on div "helper. b uild Presiona intro" at bounding box center [535, 194] width 207 height 39
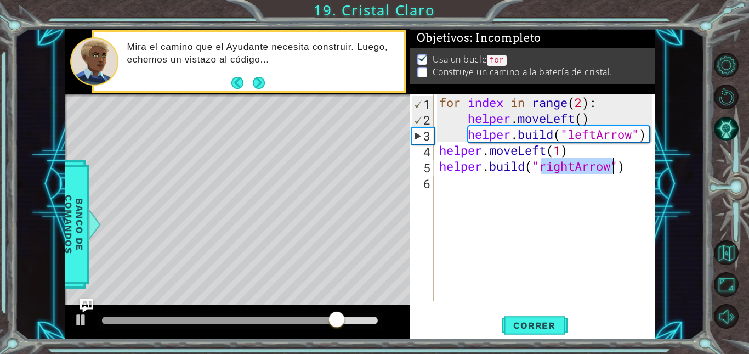
click at [573, 166] on div "for index in range ( 2 ) : helper . moveLeft ( ) helper . build ( "leftArrow" )…" at bounding box center [544, 197] width 215 height 207
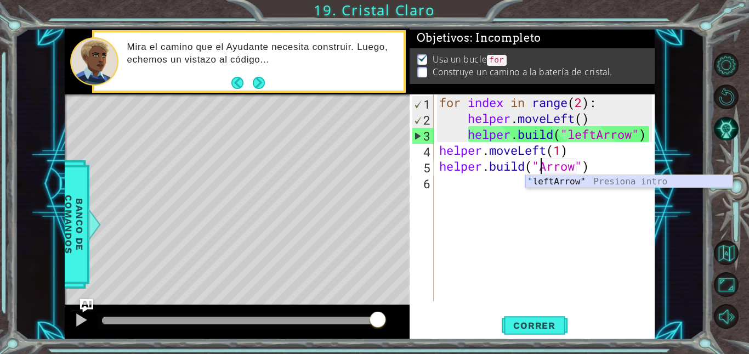
click at [625, 186] on div "" leftArrow" Presiona intro" at bounding box center [628, 194] width 207 height 39
type textarea "[DOMAIN_NAME]("leftArrow")"
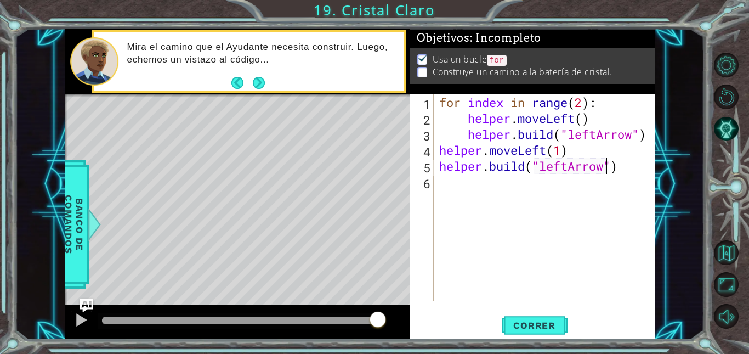
click at [481, 190] on div "for index in range ( 2 ) : helper . moveLeft ( ) helper . build ( "leftArrow" )…" at bounding box center [547, 213] width 220 height 239
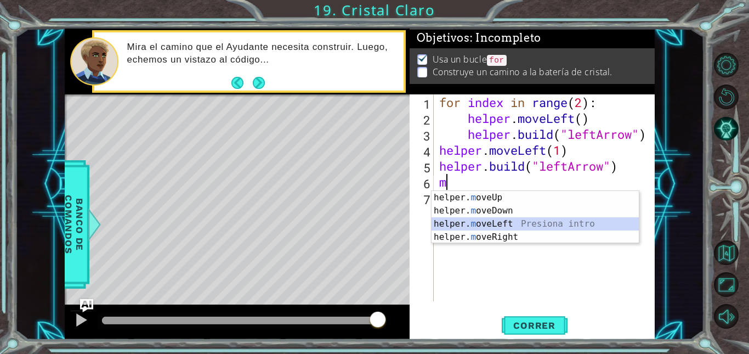
click at [484, 226] on div "helper. m oveUp Presiona intro helper. m oveDown Presiona intro helper. m oveLe…" at bounding box center [535, 230] width 207 height 79
type textarea "helper.moveLeft(1)"
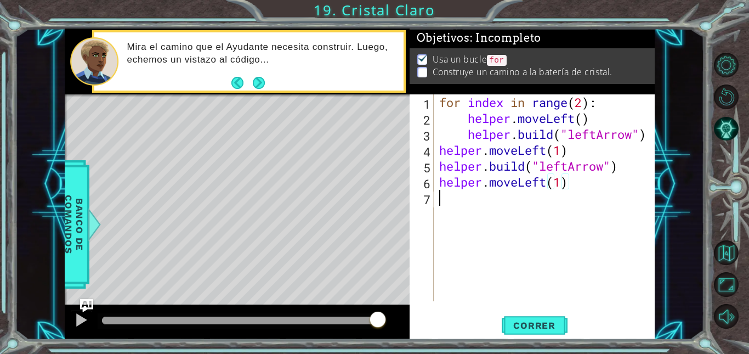
click at [469, 207] on div "for index in range ( 2 ) : helper . moveLeft ( ) helper . build ( "leftArrow" )…" at bounding box center [547, 213] width 220 height 239
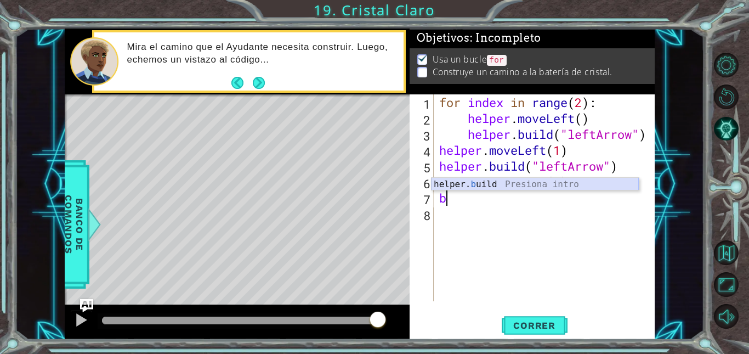
click at [511, 184] on div "helper. b uild Presiona intro" at bounding box center [535, 197] width 207 height 39
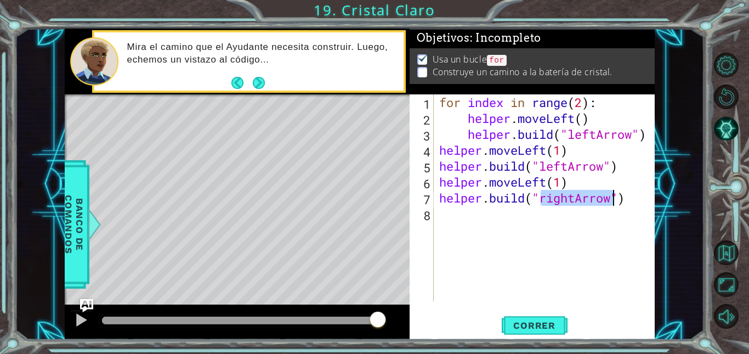
click at [552, 202] on div "for index in range ( 2 ) : helper . moveLeft ( ) helper . build ( "leftArrow" )…" at bounding box center [544, 197] width 215 height 207
click at [570, 203] on div "for index in range ( 2 ) : helper . moveLeft ( ) helper . build ( "leftArrow" )…" at bounding box center [547, 213] width 220 height 239
click at [576, 205] on div "for index in range ( 2 ) : helper . moveLeft ( ) helper . build ( "leftArrow" )…" at bounding box center [547, 213] width 220 height 239
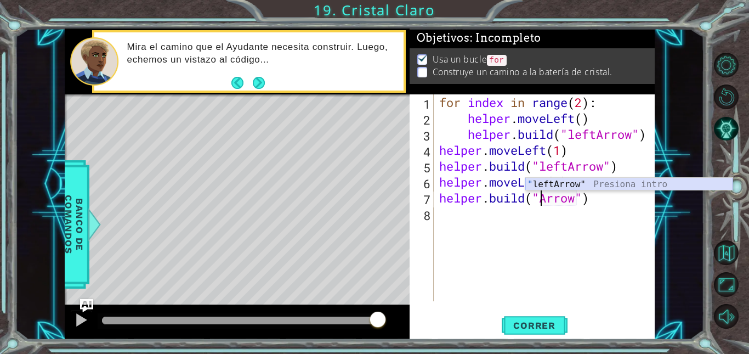
click at [606, 185] on div "" leftArrow" Presiona intro" at bounding box center [628, 197] width 207 height 39
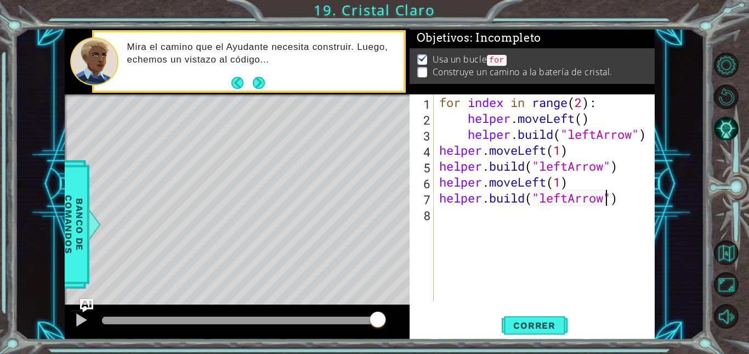
type textarea "[DOMAIN_NAME]("leftArrow")"
click at [526, 322] on span "Correr" at bounding box center [534, 325] width 64 height 11
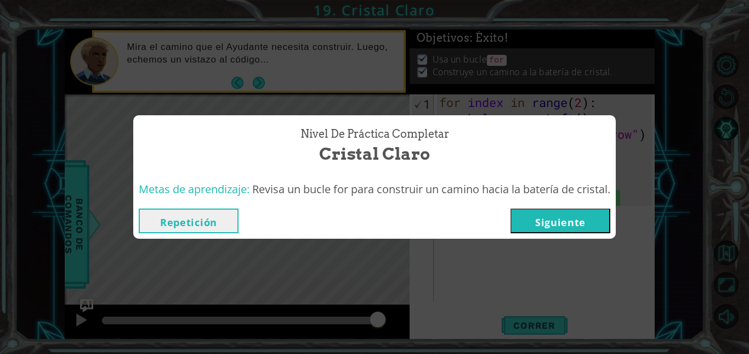
click at [577, 220] on button "Siguiente" at bounding box center [560, 220] width 100 height 25
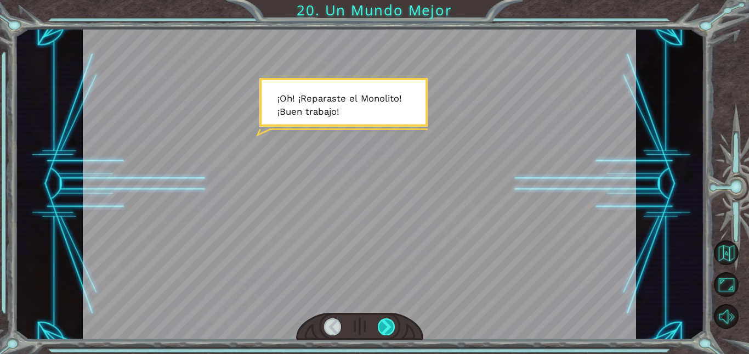
click at [384, 324] on div at bounding box center [386, 326] width 17 height 17
click at [391, 329] on div at bounding box center [386, 326] width 17 height 17
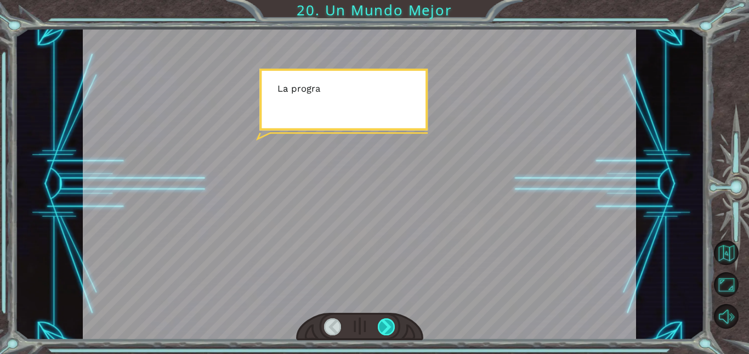
click at [391, 329] on div at bounding box center [386, 326] width 17 height 17
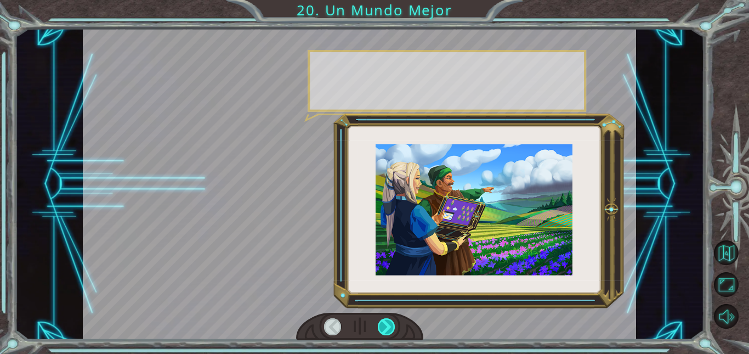
click at [391, 329] on div at bounding box center [386, 326] width 17 height 17
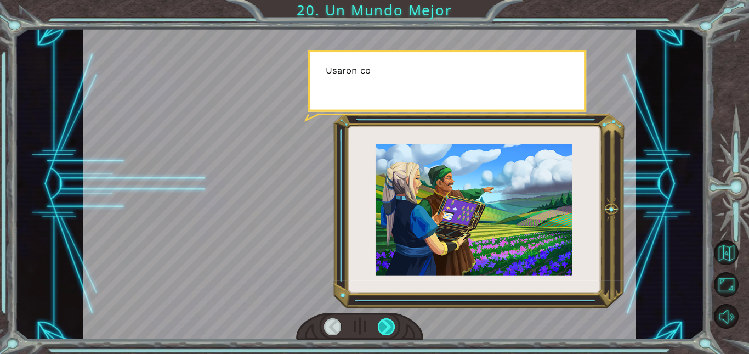
click at [391, 329] on div at bounding box center [386, 326] width 17 height 17
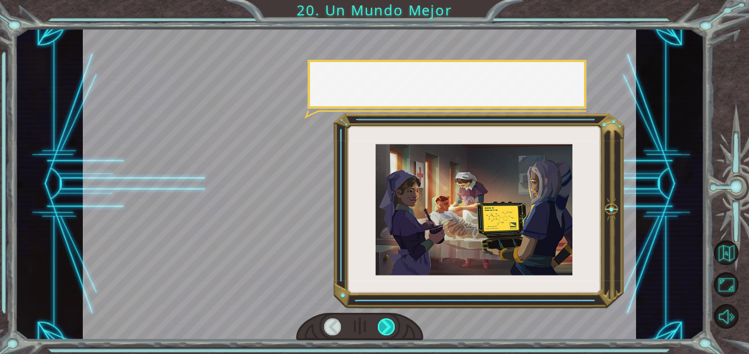
click at [391, 329] on div at bounding box center [386, 326] width 17 height 17
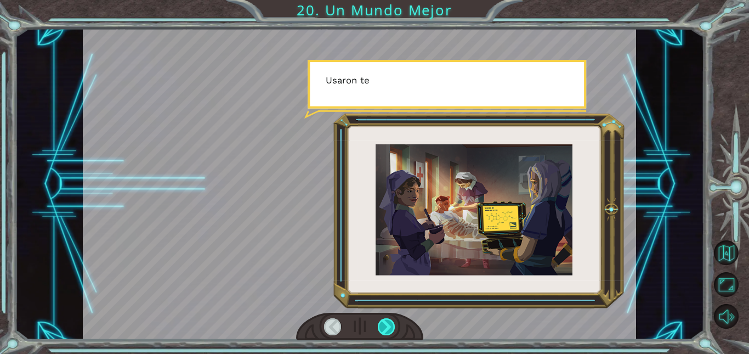
click at [391, 329] on div at bounding box center [386, 326] width 17 height 17
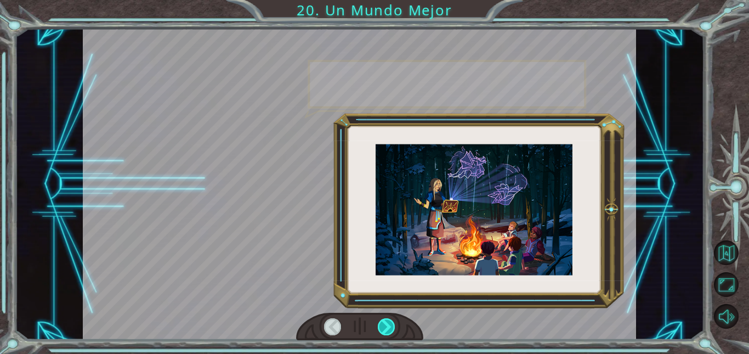
click at [391, 329] on div at bounding box center [386, 326] width 17 height 17
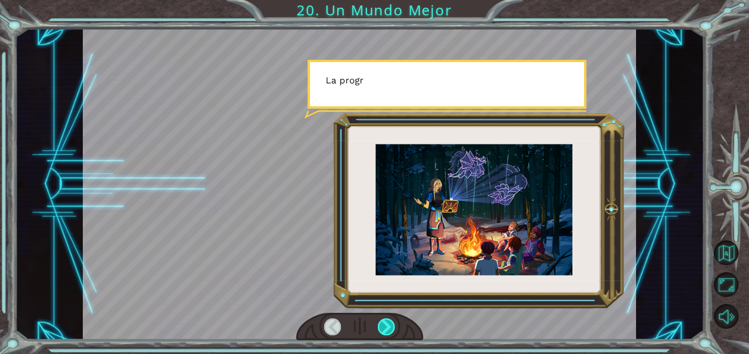
click at [391, 329] on div at bounding box center [386, 326] width 17 height 17
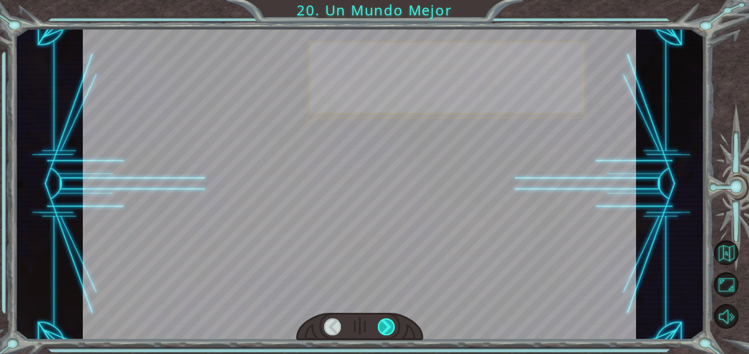
click at [391, 329] on div at bounding box center [386, 326] width 17 height 17
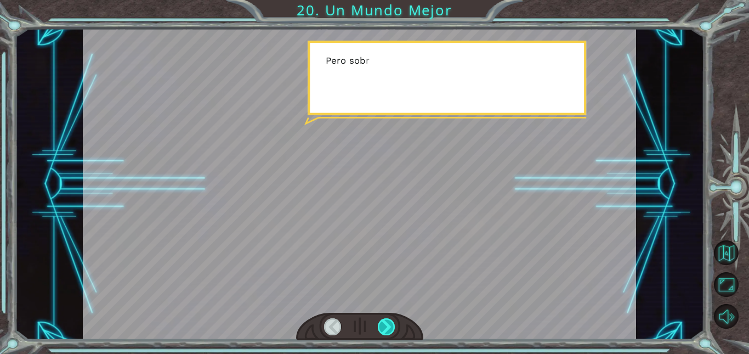
click at [391, 329] on div at bounding box center [386, 326] width 17 height 17
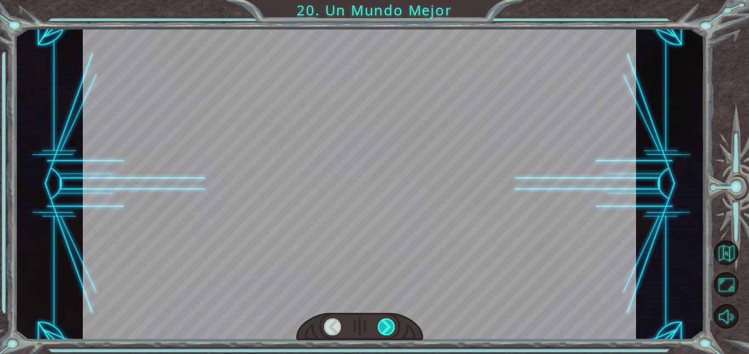
click at [391, 329] on div at bounding box center [386, 326] width 17 height 17
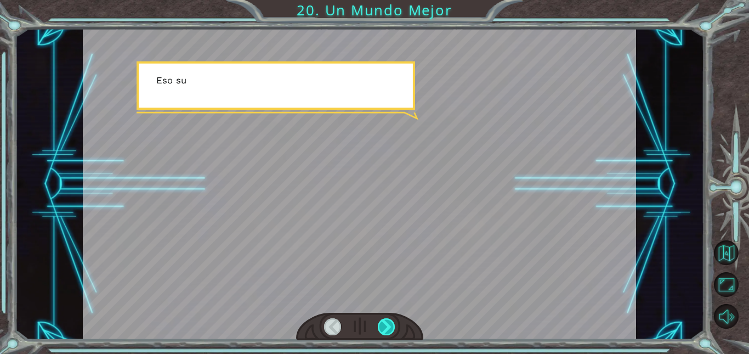
click at [391, 329] on div at bounding box center [386, 326] width 17 height 17
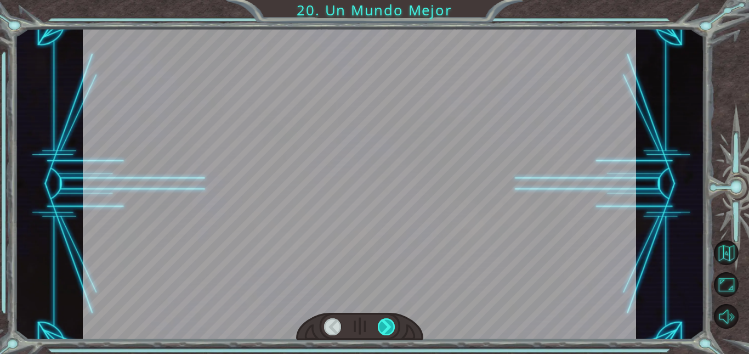
click at [391, 329] on div at bounding box center [386, 326] width 17 height 17
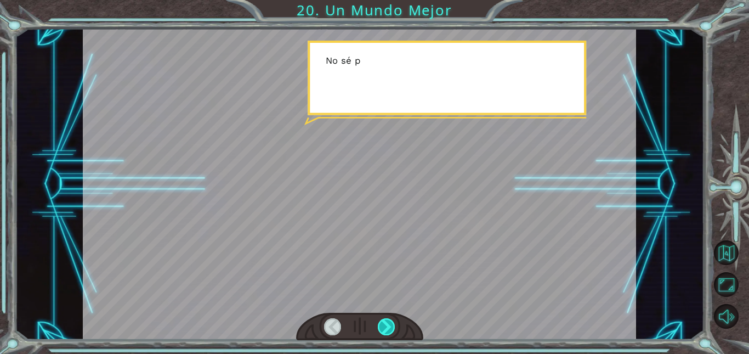
click at [391, 329] on div at bounding box center [386, 326] width 17 height 17
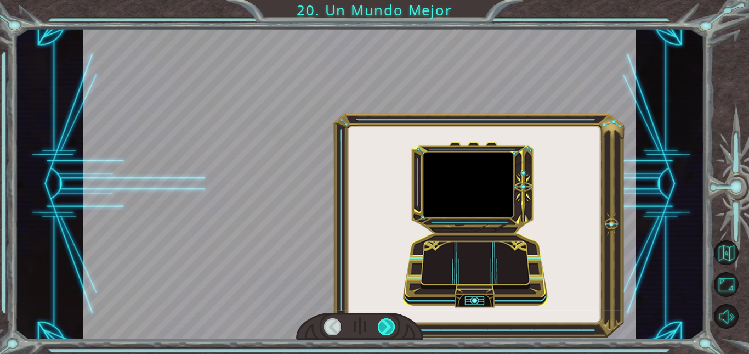
click at [391, 329] on div at bounding box center [386, 326] width 17 height 17
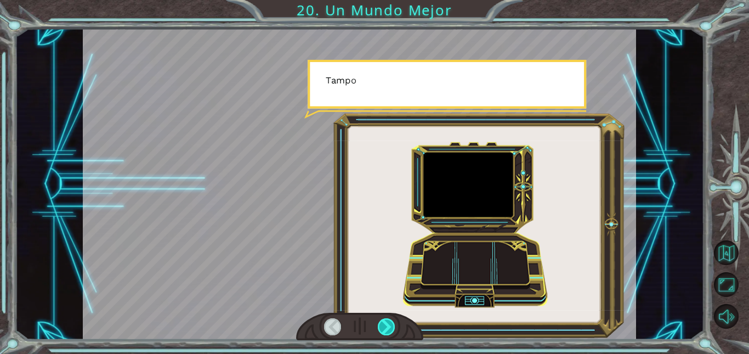
click at [391, 329] on div at bounding box center [386, 326] width 17 height 17
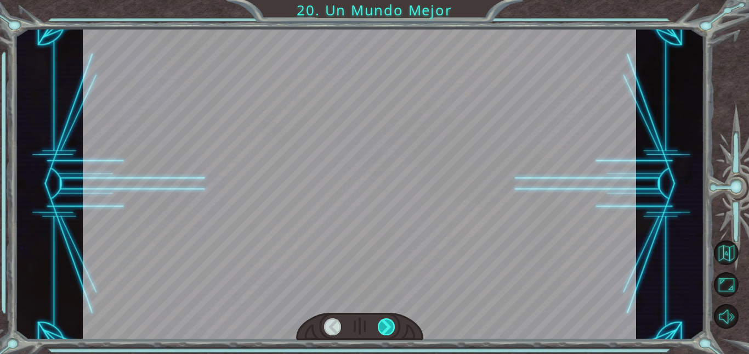
click at [391, 329] on div at bounding box center [386, 326] width 17 height 17
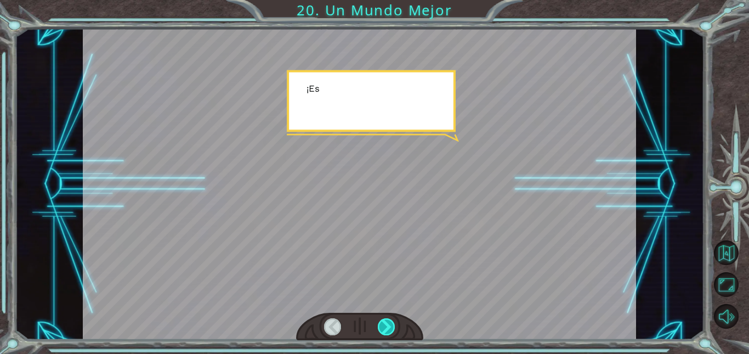
click at [391, 329] on div at bounding box center [386, 326] width 17 height 17
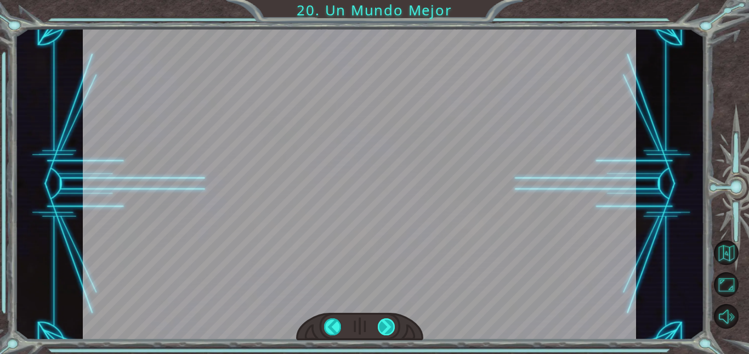
click at [391, 329] on div at bounding box center [386, 326] width 17 height 17
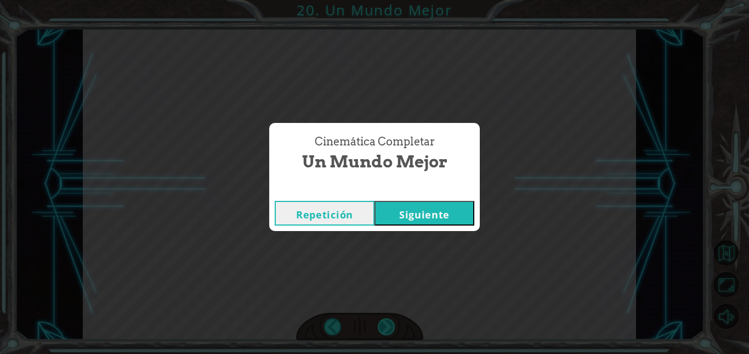
click at [391, 329] on div "Cinemática Completar Un Mundo Mejor Repetición [GEOGRAPHIC_DATA]" at bounding box center [374, 177] width 749 height 354
click at [435, 214] on button "Siguiente" at bounding box center [424, 213] width 100 height 25
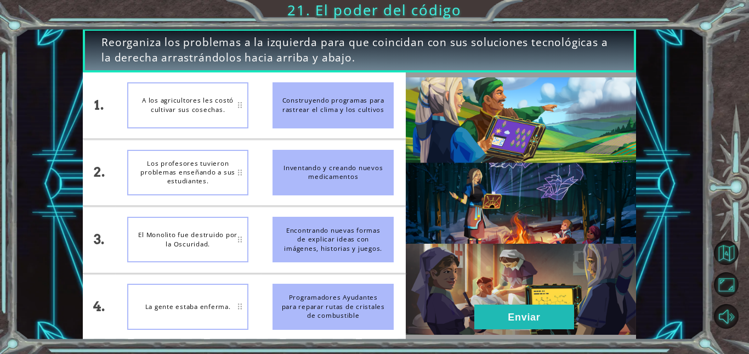
click at [491, 271] on img at bounding box center [521, 205] width 230 height 257
click at [502, 319] on button "Enviar" at bounding box center [524, 316] width 100 height 25
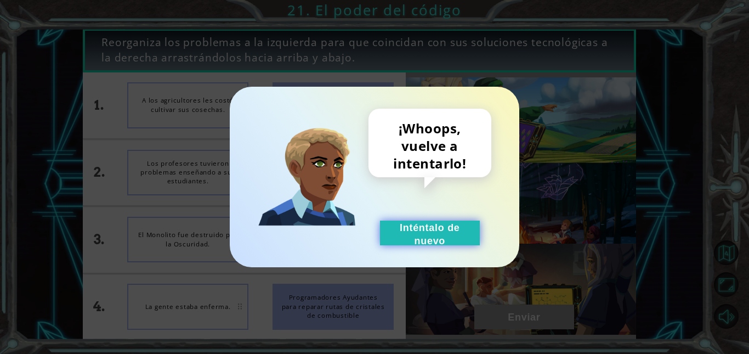
click at [429, 242] on button "Inténtalo de nuevo" at bounding box center [430, 232] width 100 height 25
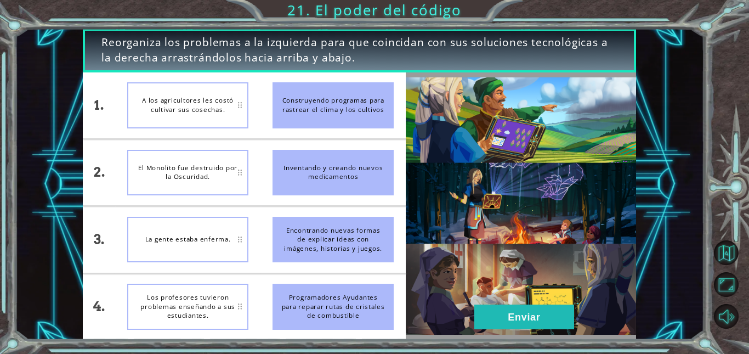
click at [520, 303] on img at bounding box center [521, 205] width 230 height 257
click at [518, 322] on button "Enviar" at bounding box center [524, 316] width 100 height 25
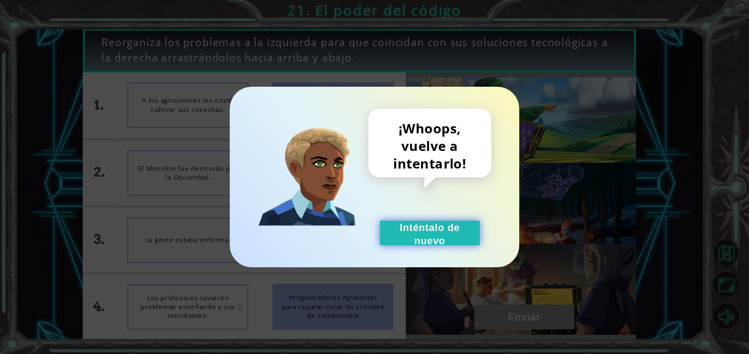
click at [434, 235] on button "Inténtalo de nuevo" at bounding box center [430, 232] width 100 height 25
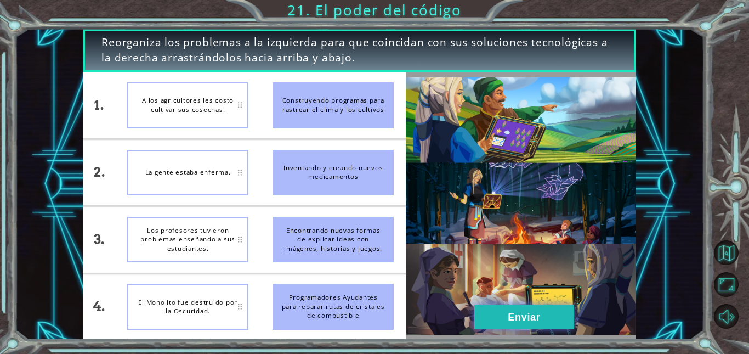
click at [497, 326] on button "Enviar" at bounding box center [524, 316] width 100 height 25
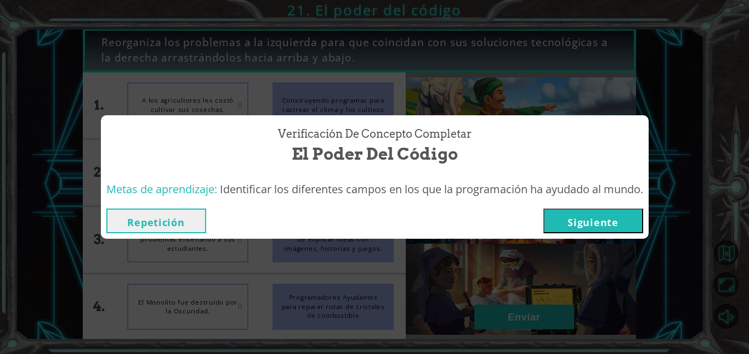
click at [606, 225] on button "Siguiente" at bounding box center [593, 220] width 100 height 25
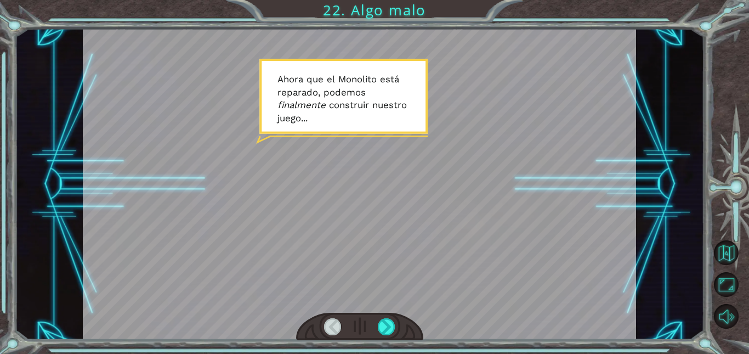
click at [397, 327] on div at bounding box center [359, 327] width 127 height 28
click at [389, 326] on div at bounding box center [386, 326] width 17 height 17
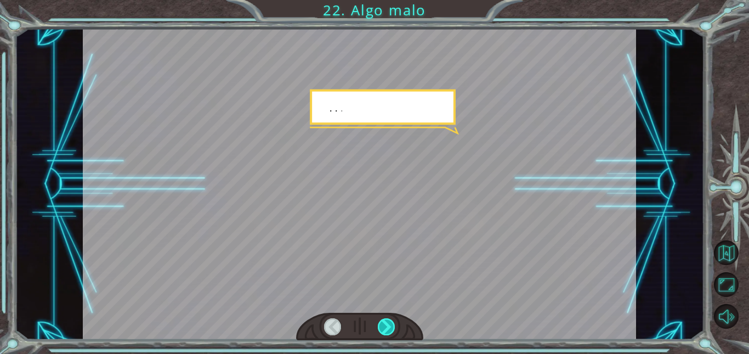
click at [389, 326] on div at bounding box center [386, 326] width 17 height 17
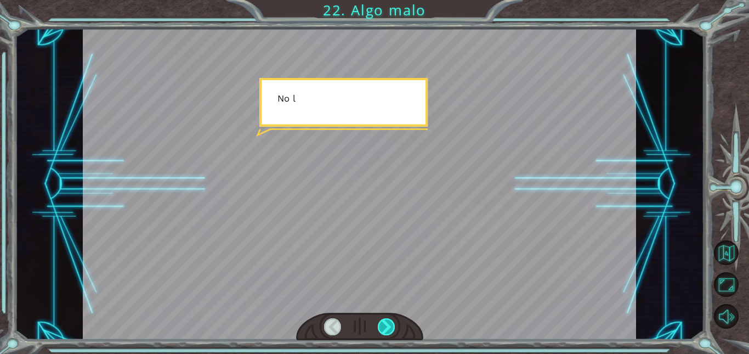
click at [389, 326] on div at bounding box center [386, 326] width 17 height 17
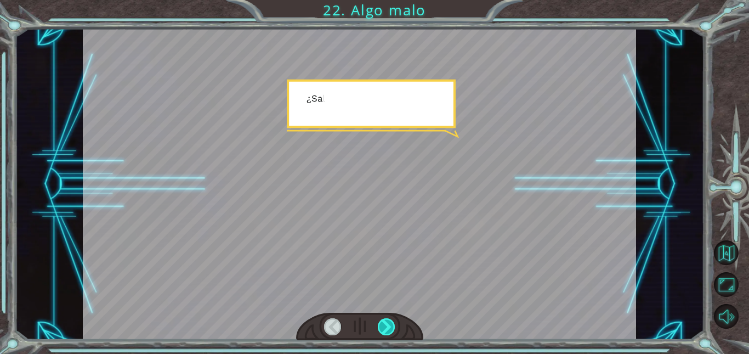
click at [389, 326] on div at bounding box center [386, 326] width 17 height 17
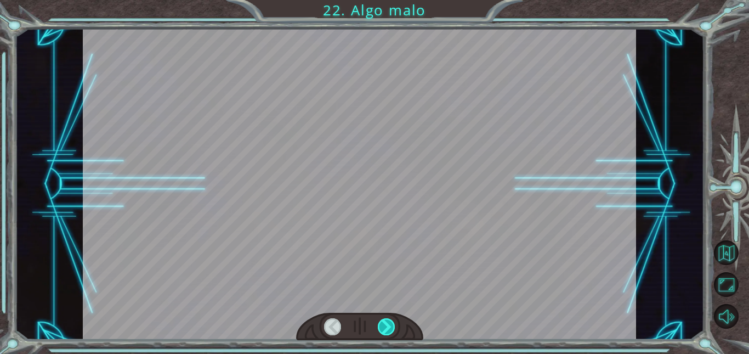
click at [389, 326] on div at bounding box center [386, 326] width 17 height 17
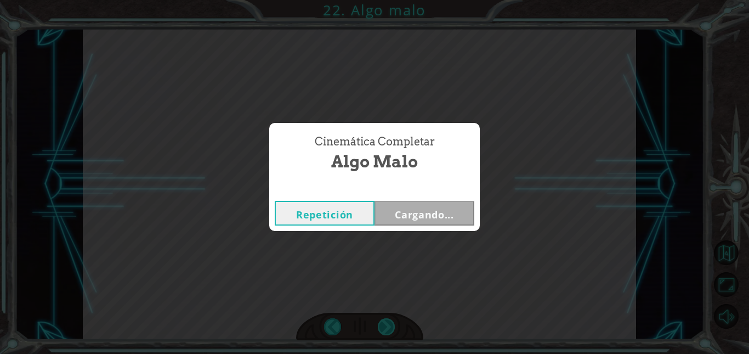
click at [389, 326] on div "Cinemática Completar Algo malo Repetición Cargando..." at bounding box center [374, 177] width 749 height 354
drag, startPoint x: 389, startPoint y: 326, endPoint x: 307, endPoint y: 287, distance: 90.3
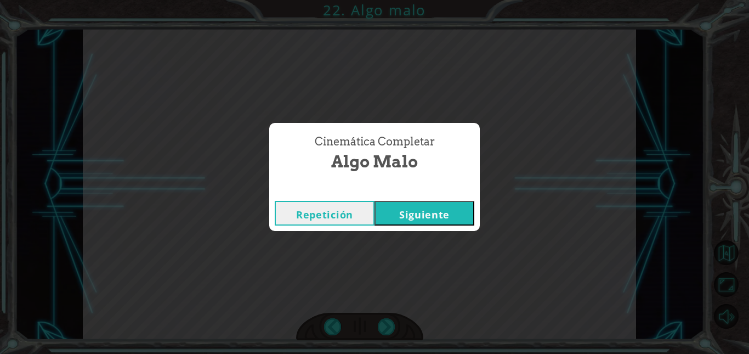
click at [307, 287] on div "Cinemática Completar Algo malo Repetición [GEOGRAPHIC_DATA]" at bounding box center [374, 177] width 749 height 354
click at [424, 212] on button "Siguiente" at bounding box center [424, 213] width 100 height 25
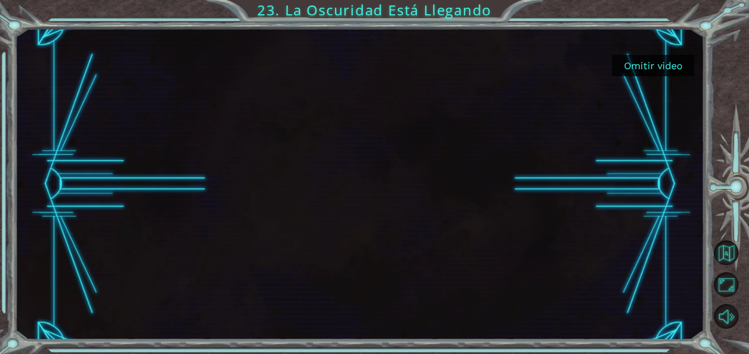
click at [631, 65] on button "Omitir video" at bounding box center [653, 65] width 82 height 21
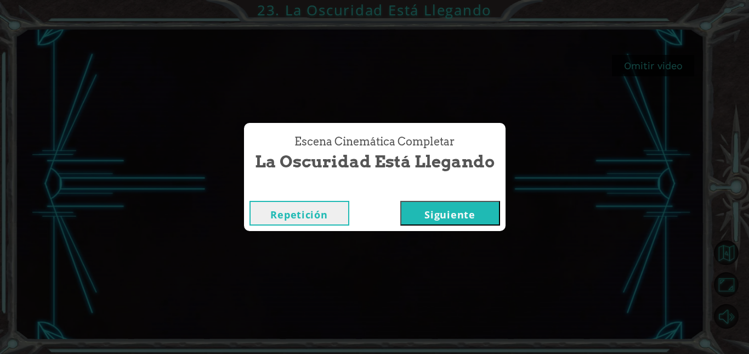
click at [411, 207] on button "Siguiente" at bounding box center [450, 213] width 100 height 25
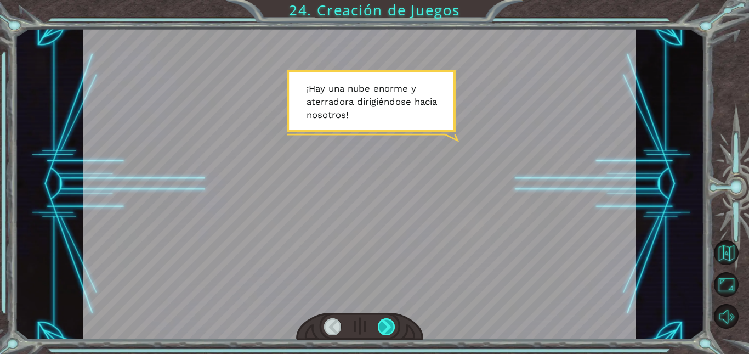
click at [382, 321] on div at bounding box center [386, 326] width 17 height 17
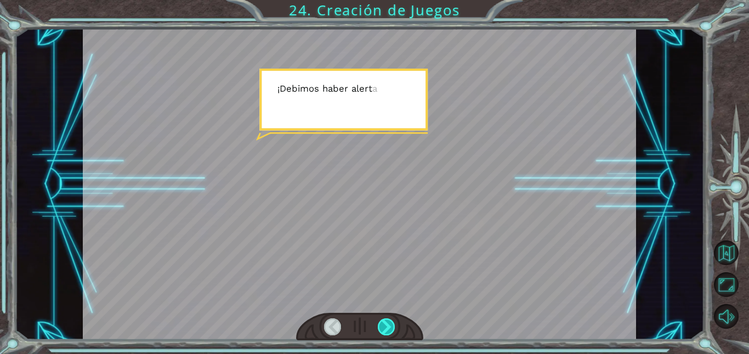
click at [382, 321] on div at bounding box center [386, 326] width 17 height 17
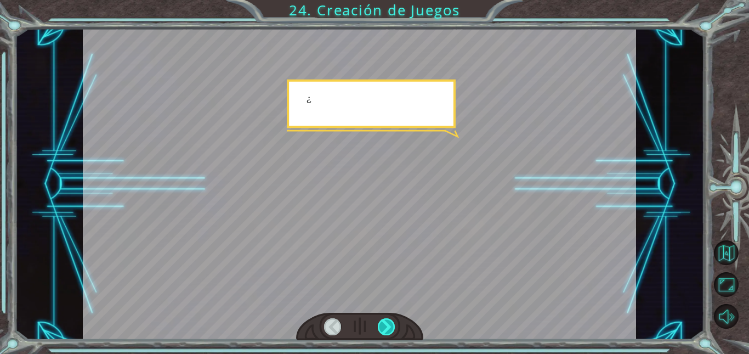
click at [382, 321] on div at bounding box center [386, 326] width 17 height 17
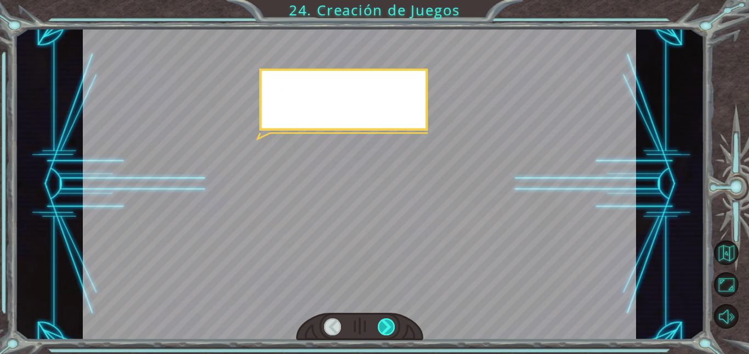
click at [382, 321] on div at bounding box center [386, 326] width 17 height 17
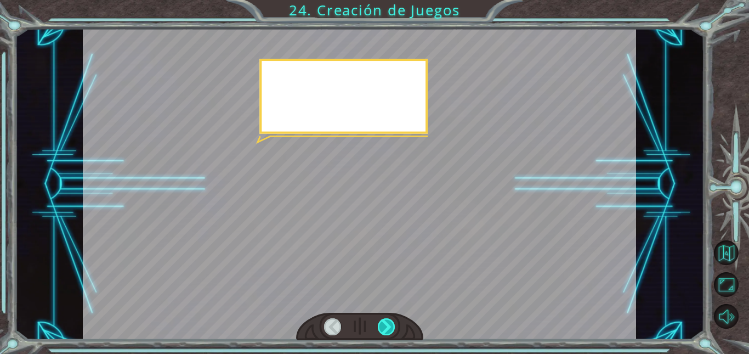
click at [382, 321] on div at bounding box center [386, 326] width 17 height 17
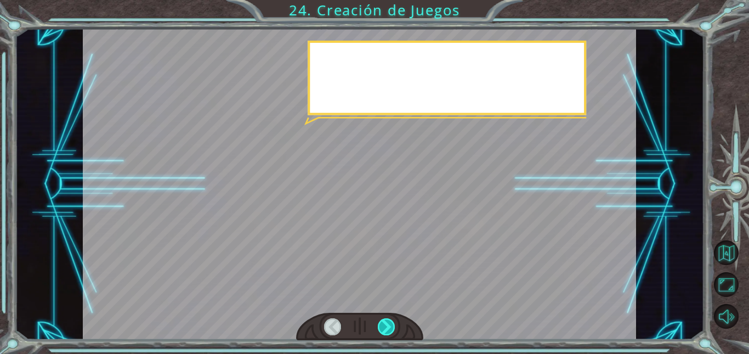
click at [382, 321] on div at bounding box center [386, 326] width 17 height 17
click at [381, 322] on div at bounding box center [386, 326] width 17 height 17
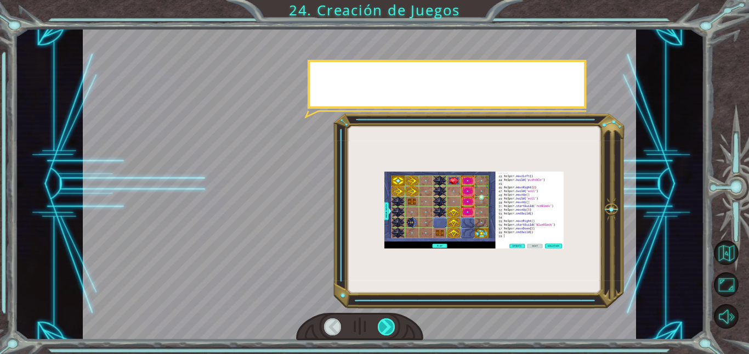
click at [381, 322] on div at bounding box center [386, 326] width 17 height 17
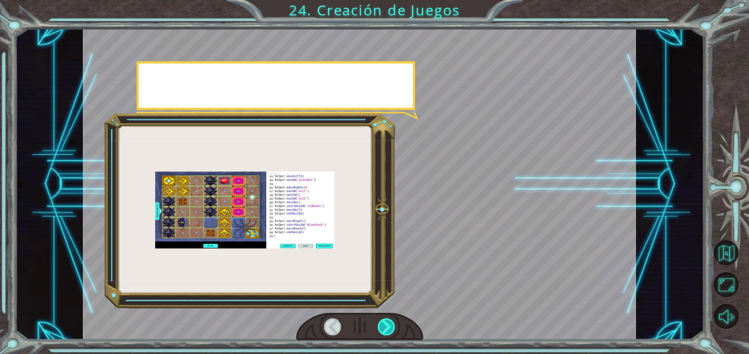
click at [381, 322] on div at bounding box center [386, 326] width 17 height 17
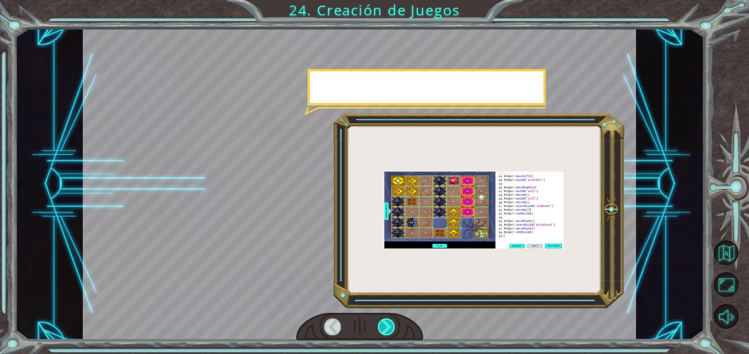
click at [381, 322] on div at bounding box center [386, 326] width 17 height 17
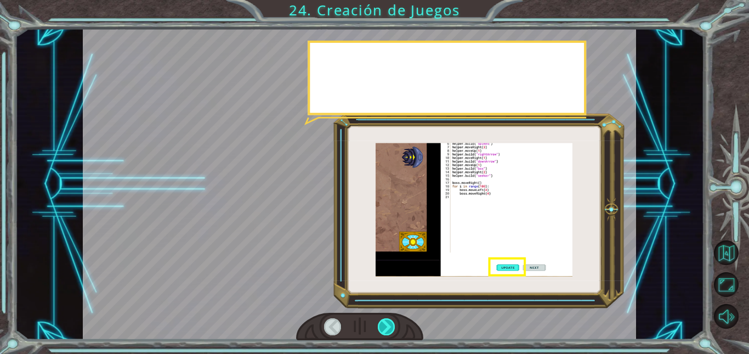
click at [381, 322] on div at bounding box center [386, 326] width 17 height 17
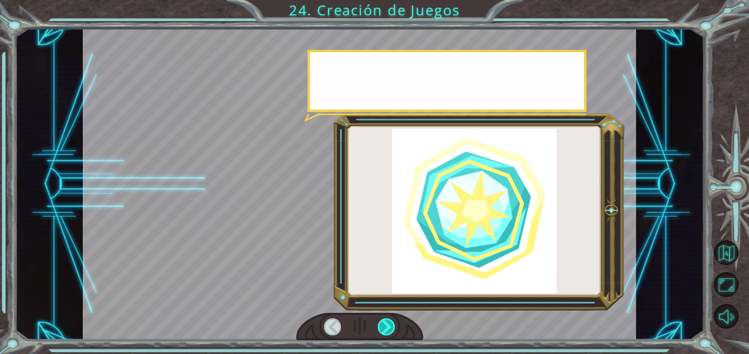
click at [381, 322] on div at bounding box center [386, 326] width 17 height 17
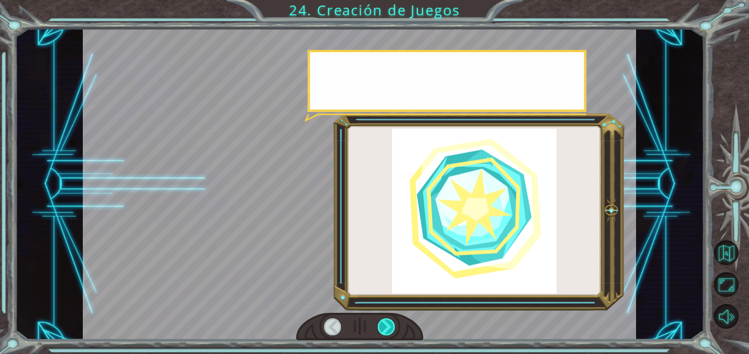
click at [381, 322] on div at bounding box center [386, 326] width 17 height 17
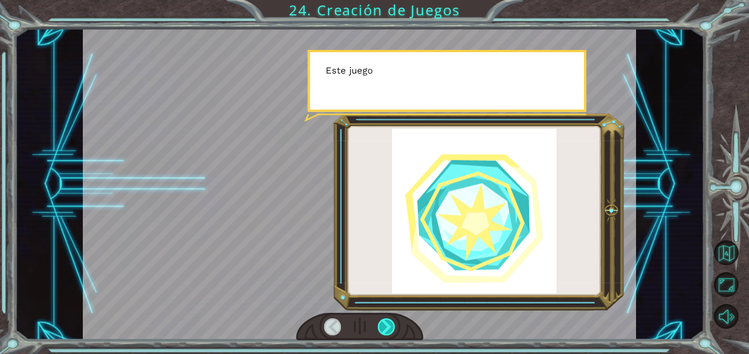
click at [381, 322] on div at bounding box center [386, 326] width 17 height 17
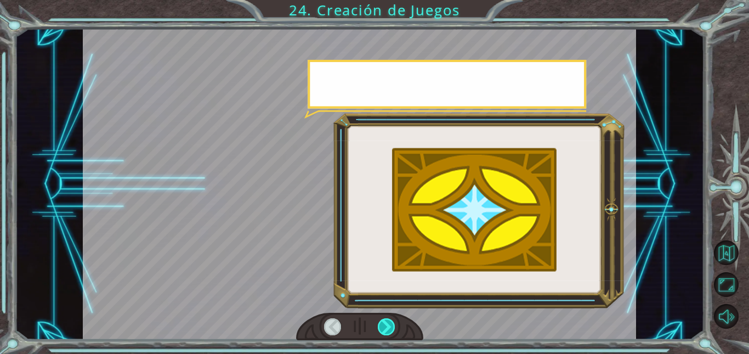
click at [381, 322] on div at bounding box center [386, 326] width 17 height 17
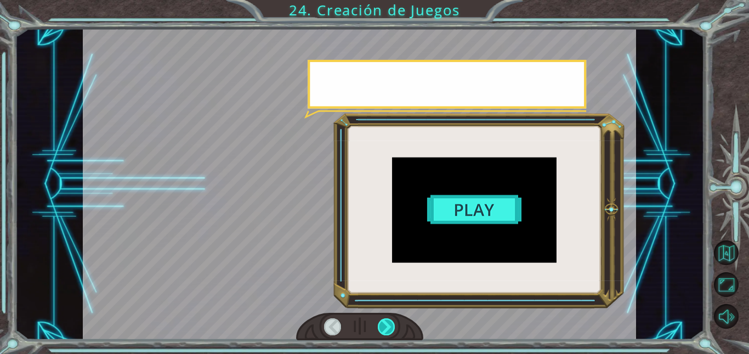
click at [381, 322] on div at bounding box center [386, 326] width 17 height 17
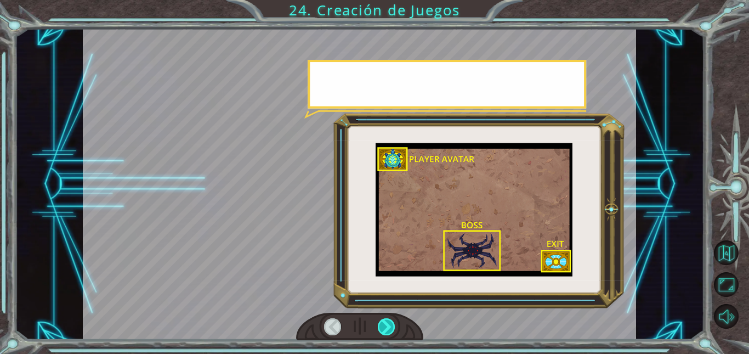
click at [381, 322] on div at bounding box center [386, 326] width 17 height 17
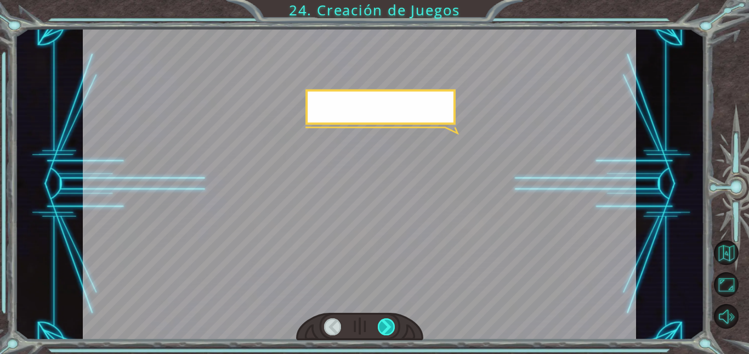
click at [381, 322] on div at bounding box center [386, 326] width 17 height 17
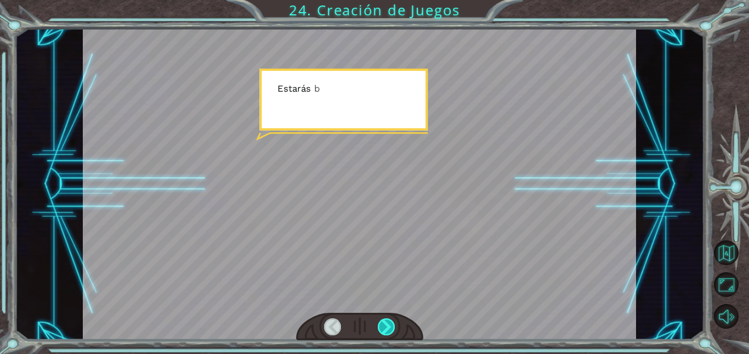
click at [381, 322] on div at bounding box center [386, 326] width 17 height 17
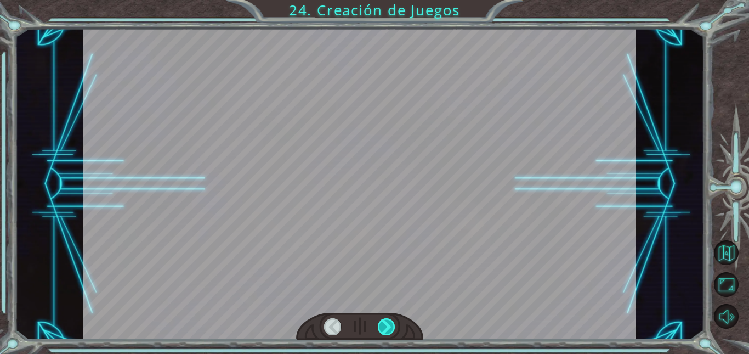
click at [381, 322] on div at bounding box center [386, 326] width 17 height 17
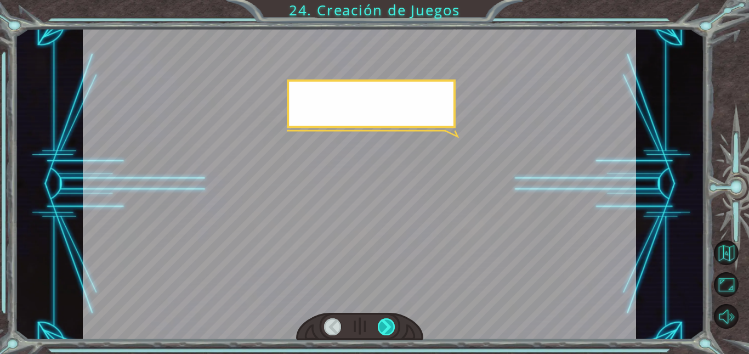
click at [381, 322] on div at bounding box center [386, 326] width 17 height 17
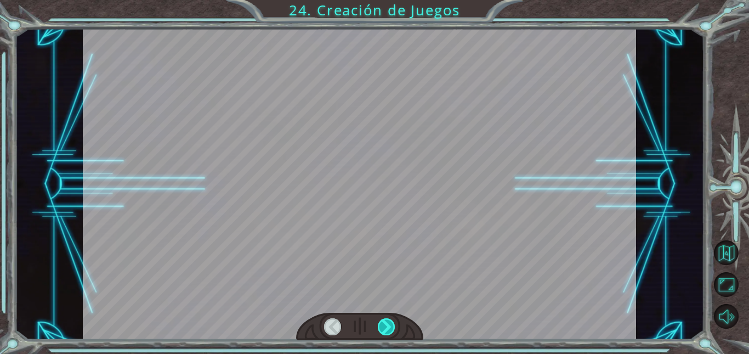
click at [381, 322] on div at bounding box center [386, 326] width 17 height 17
click at [381, 0] on div "¡ H a y u n a n u b e e n o r m e y a t e r r a d o r a d i r i g i é n d o s e…" at bounding box center [374, 0] width 749 height 0
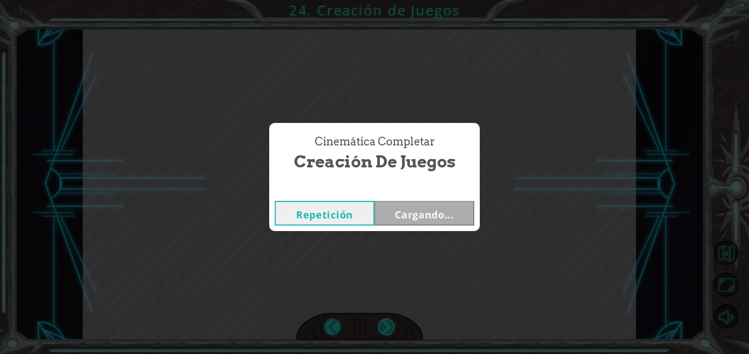
click at [381, 322] on div "Cinemática Completar Creación de Juegos Repetición Cargando..." at bounding box center [374, 177] width 749 height 354
click at [434, 220] on button "Siguiente" at bounding box center [424, 213] width 100 height 25
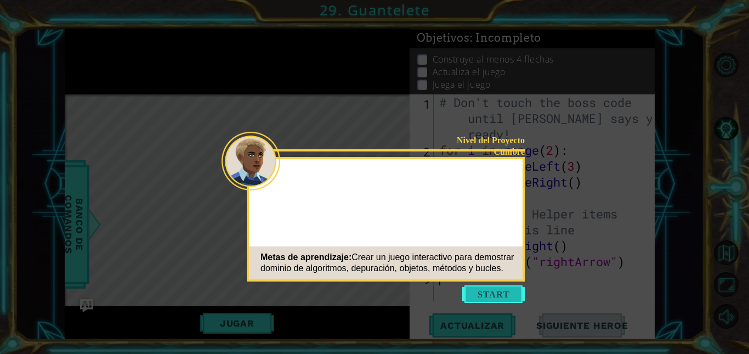
click at [486, 294] on button "Start" at bounding box center [493, 294] width 63 height 18
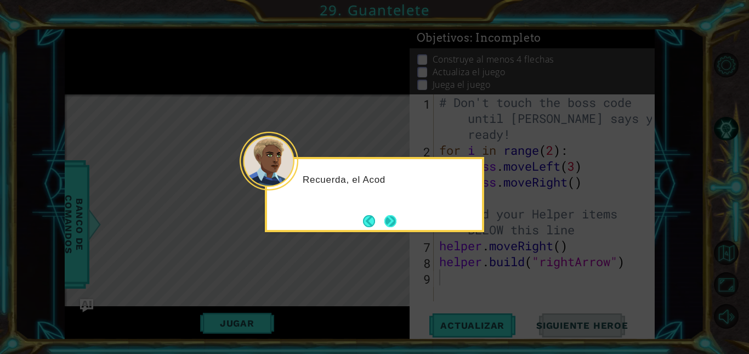
click at [385, 227] on button "Next" at bounding box center [390, 221] width 12 height 12
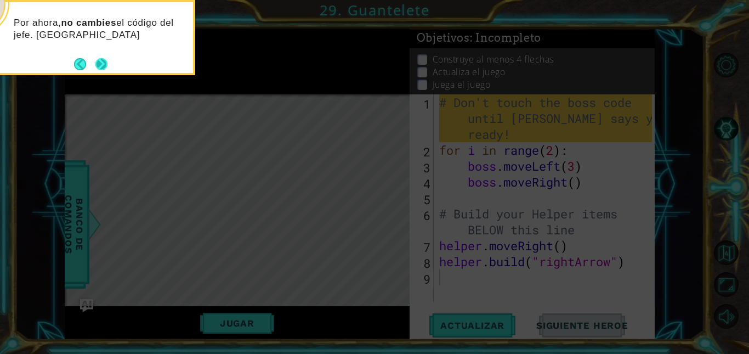
click at [105, 64] on button "Next" at bounding box center [101, 64] width 13 height 13
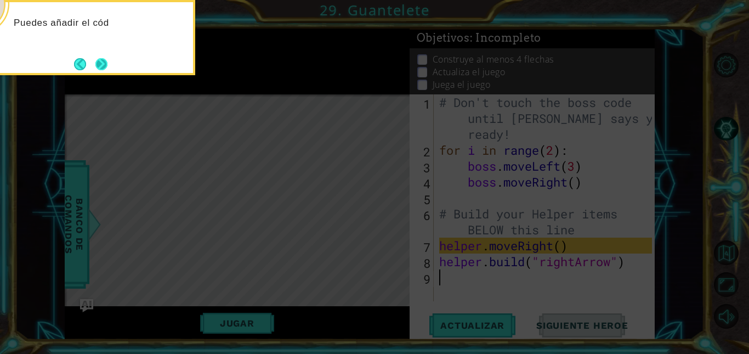
click at [103, 59] on button "Next" at bounding box center [101, 64] width 13 height 13
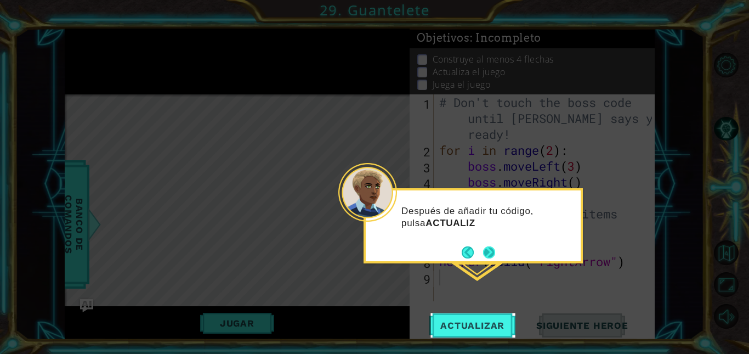
click at [482, 250] on button "Next" at bounding box center [488, 252] width 13 height 13
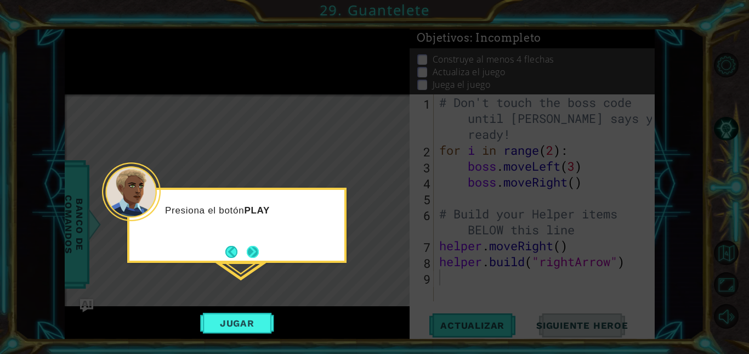
click at [252, 256] on button "Next" at bounding box center [253, 252] width 14 height 14
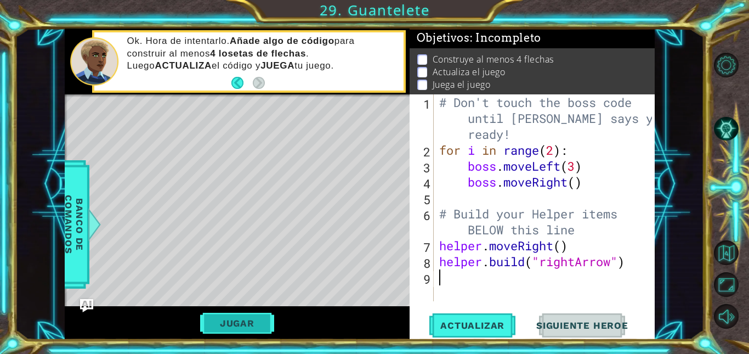
click at [256, 313] on button "Jugar" at bounding box center [237, 323] width 74 height 21
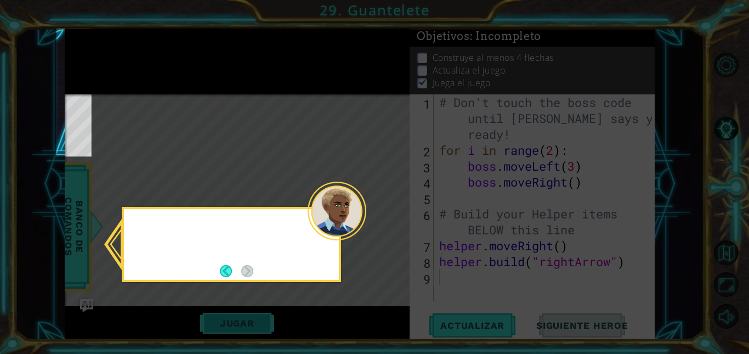
scroll to position [134, 0]
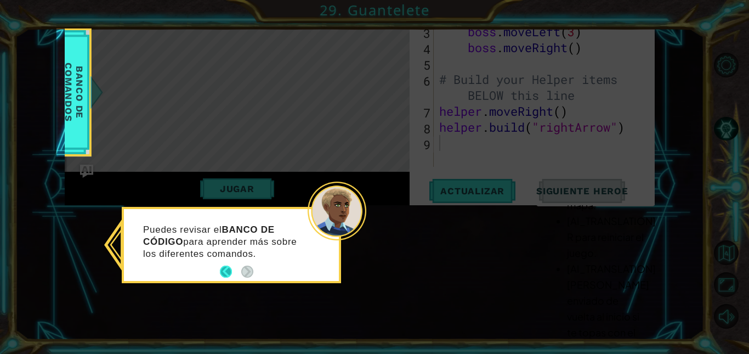
click at [227, 275] on button "Back" at bounding box center [230, 271] width 21 height 12
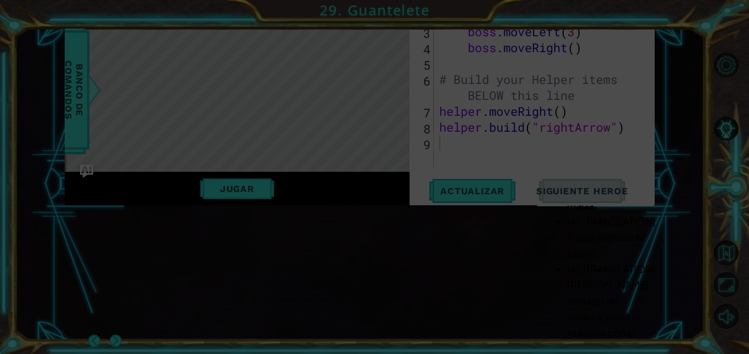
drag, startPoint x: 223, startPoint y: 268, endPoint x: 292, endPoint y: 231, distance: 78.7
click at [157, 288] on icon at bounding box center [374, 177] width 749 height 354
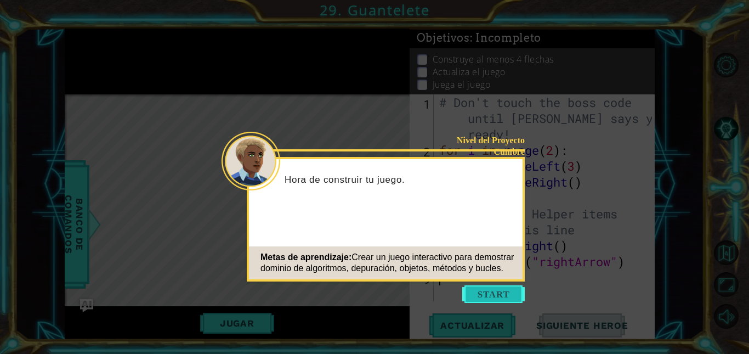
click at [496, 296] on button "Start" at bounding box center [493, 294] width 63 height 18
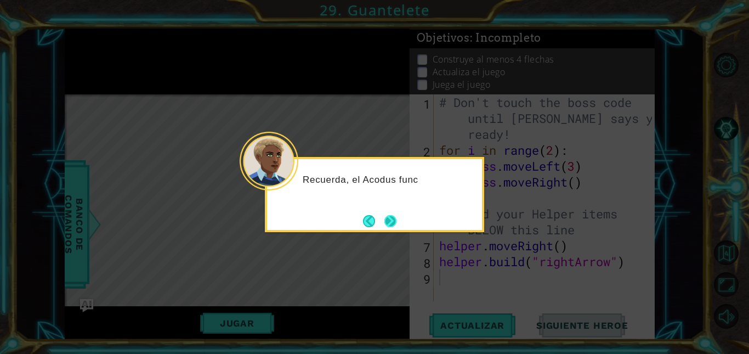
click at [396, 218] on button "Next" at bounding box center [390, 221] width 12 height 12
click at [396, 218] on icon at bounding box center [374, 177] width 749 height 354
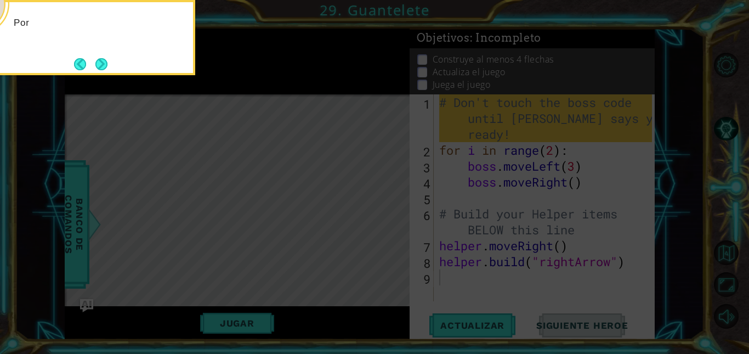
click at [396, 218] on icon at bounding box center [374, 52] width 749 height 601
click at [96, 54] on div "Por ahora, no cambies el código del jefe. Trabajaremos en eso" at bounding box center [85, 34] width 215 height 55
click at [109, 65] on div "Por ahora, no cambies el código del jefe. Trabajaremos en eso después." at bounding box center [85, 37] width 219 height 75
drag, startPoint x: 109, startPoint y: 65, endPoint x: 99, endPoint y: 65, distance: 10.4
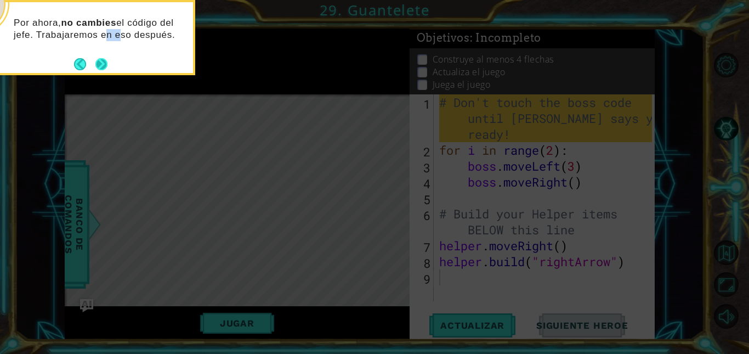
click at [99, 65] on button "Next" at bounding box center [101, 64] width 12 height 12
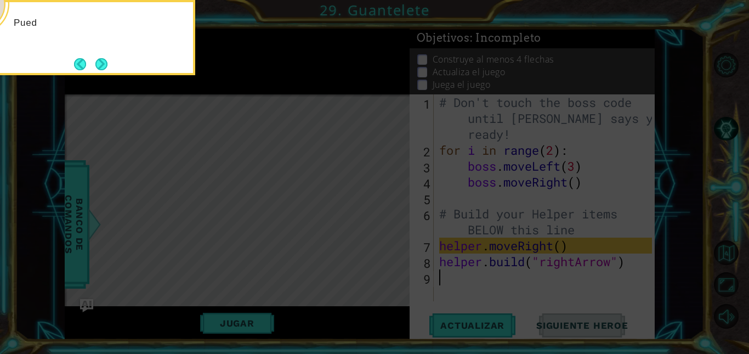
click at [99, 65] on button "Next" at bounding box center [101, 64] width 12 height 12
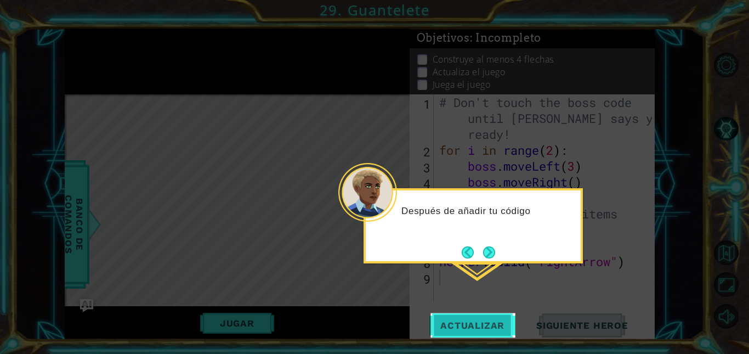
click at [445, 325] on span "Actualizar" at bounding box center [472, 325] width 86 height 11
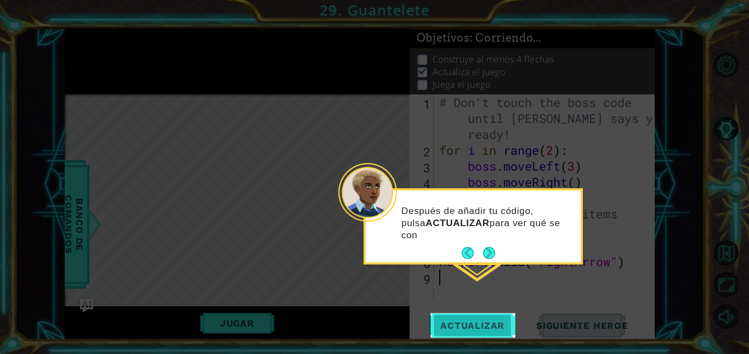
click at [445, 325] on span "Actualizar" at bounding box center [472, 325] width 86 height 11
click at [487, 254] on button "Next" at bounding box center [489, 253] width 12 height 12
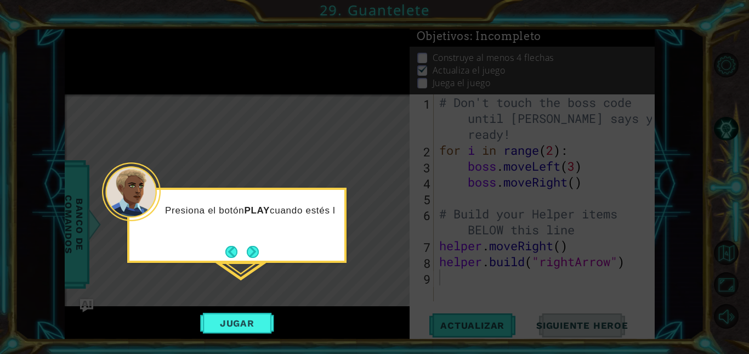
click at [228, 334] on icon at bounding box center [374, 177] width 749 height 354
click at [234, 328] on button "Jugar" at bounding box center [237, 323] width 74 height 21
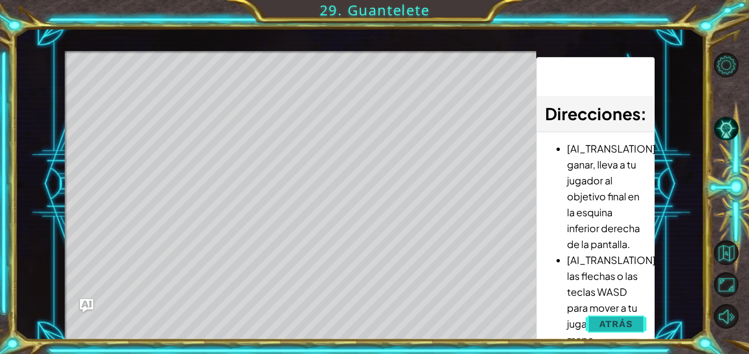
click at [610, 323] on span "Atrás" at bounding box center [615, 323] width 33 height 11
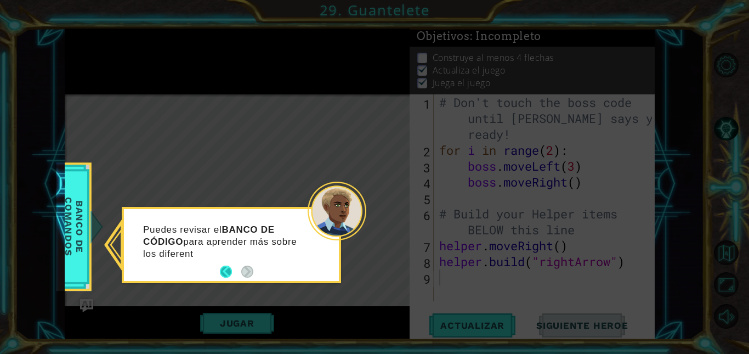
click at [232, 268] on button "Back" at bounding box center [230, 271] width 21 height 12
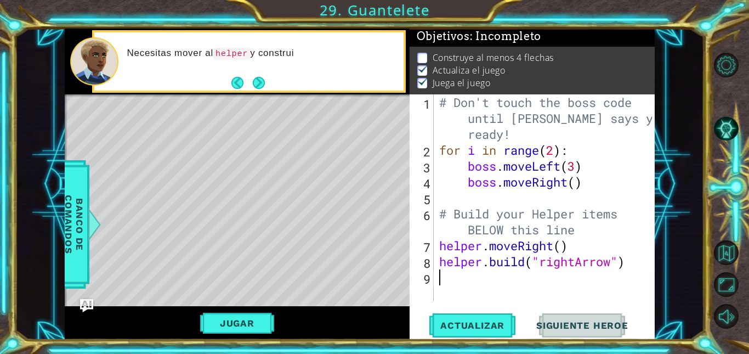
click at [558, 243] on div "# Don't touch the boss code until Vega says you're ready! for i in range ( 2 ) …" at bounding box center [547, 229] width 220 height 270
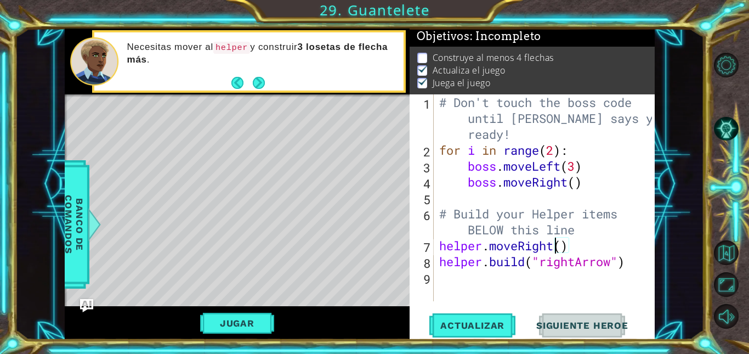
click at [563, 245] on div "# Don't touch the boss code until Vega says you're ready! for i in range ( 2 ) …" at bounding box center [547, 229] width 220 height 270
type textarea "helper.moveRight(3)"
click at [263, 327] on button "Jugar" at bounding box center [237, 323] width 74 height 21
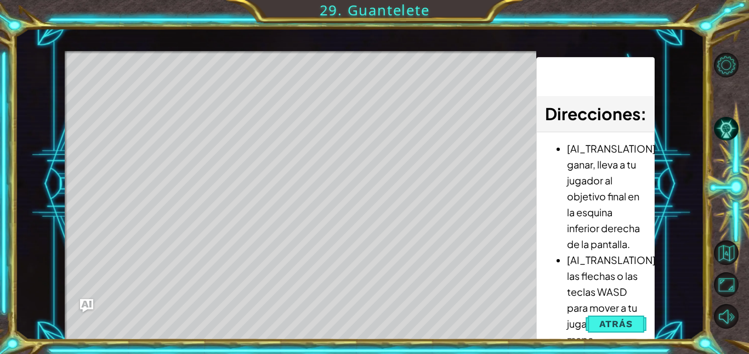
click at [620, 310] on li "[AI_TRANSLATION]Usa las flechas o las teclas WASD para mover a tu jugador por e…" at bounding box center [606, 299] width 78 height 95
click at [610, 326] on span "Atrás" at bounding box center [615, 323] width 33 height 11
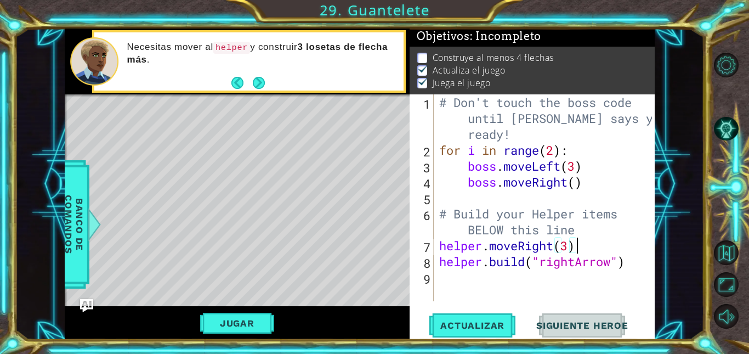
click at [588, 247] on div "# Don't touch the boss code until Vega says you're ready! for i in range ( 2 ) …" at bounding box center [547, 229] width 220 height 270
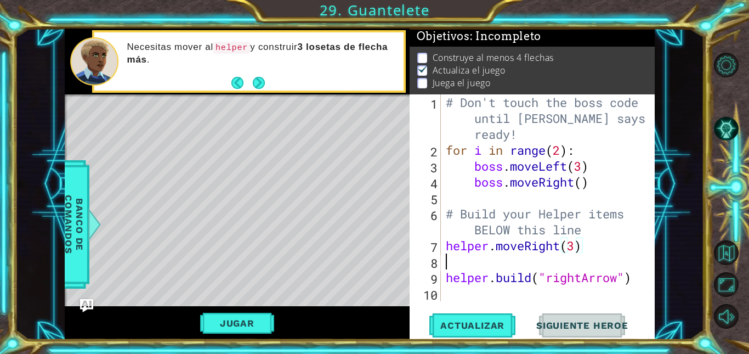
scroll to position [0, 0]
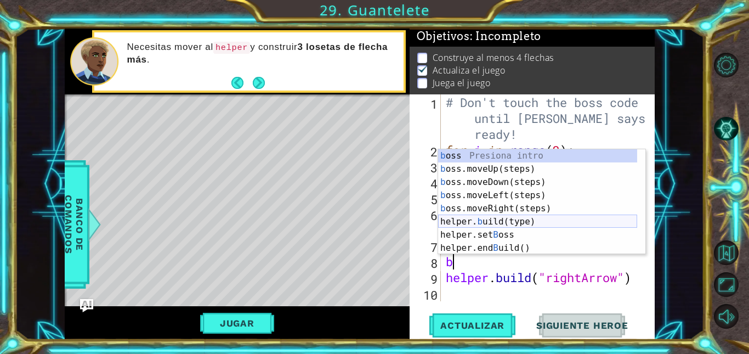
click at [493, 223] on div "b oss Presiona intro b oss.moveUp(steps) Presiona intro b oss.moveDown(steps) P…" at bounding box center [537, 215] width 199 height 132
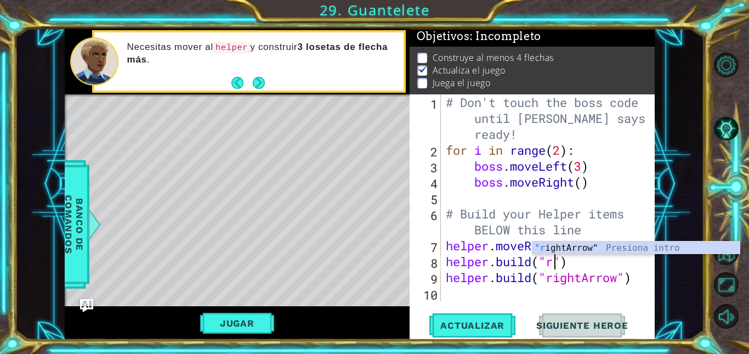
scroll to position [0, 5]
click at [596, 244] on div ""r ightArrow" Presiona intro" at bounding box center [635, 260] width 207 height 39
type textarea "[DOMAIN_NAME]("rightArrow")"
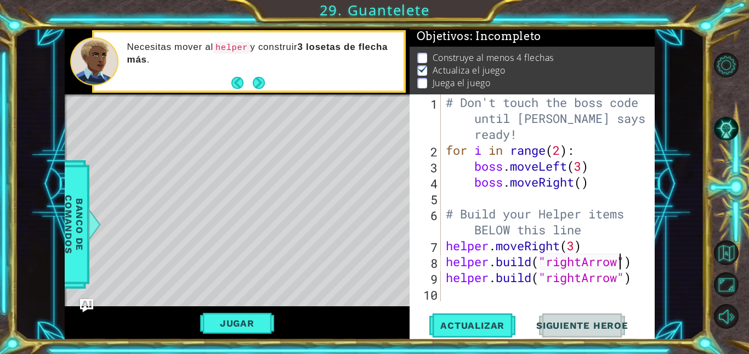
click at [471, 296] on div "# Don't touch the boss code until Vega says you're ready! for i in range ( 2 ) …" at bounding box center [551, 229] width 214 height 270
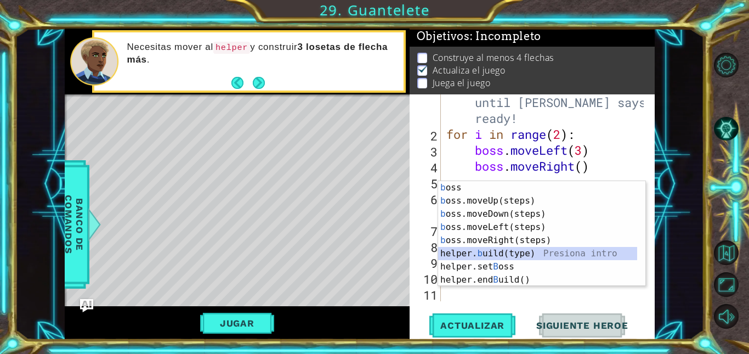
click at [502, 258] on div "b oss Presiona intro b oss.moveUp(steps) Presiona intro b oss.moveDown(steps) P…" at bounding box center [537, 247] width 199 height 132
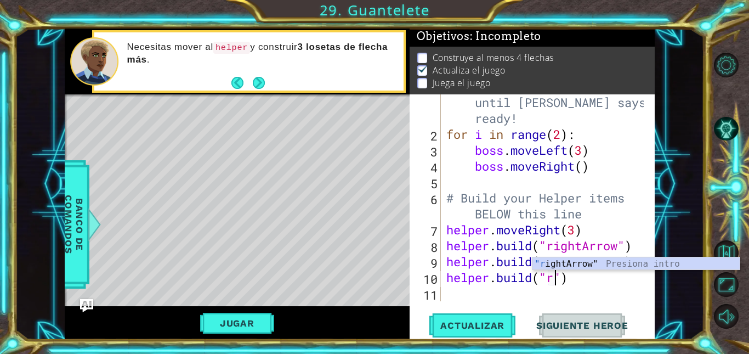
scroll to position [0, 5]
click at [574, 263] on div ""r ightArrow" Presiona intro" at bounding box center [635, 276] width 207 height 39
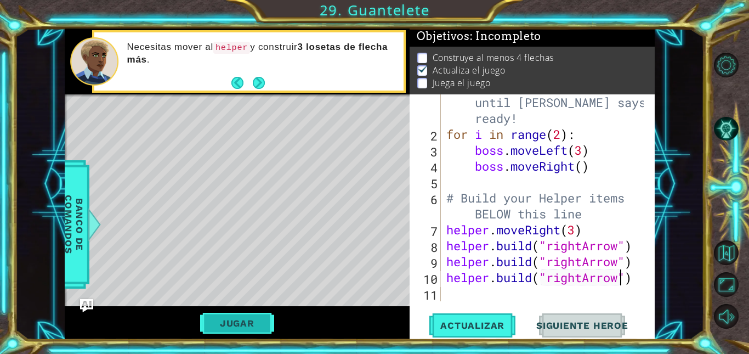
click at [259, 319] on button "Jugar" at bounding box center [237, 323] width 74 height 21
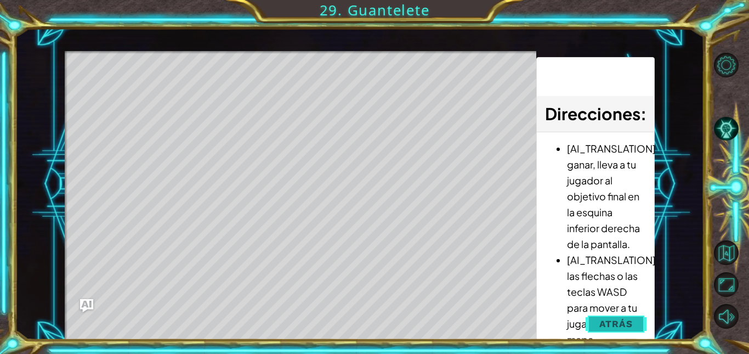
click at [625, 331] on button "Atrás" at bounding box center [616, 324] width 61 height 22
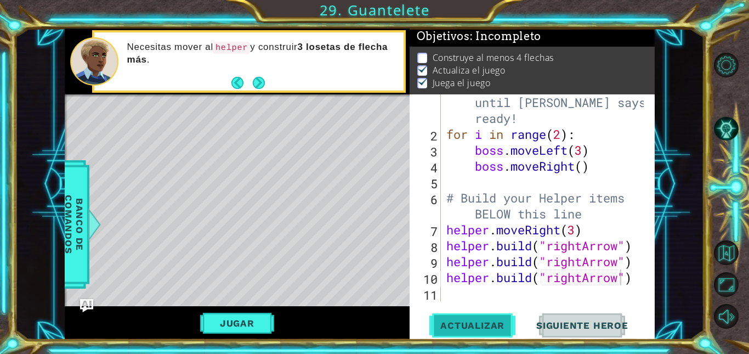
click at [490, 322] on span "Actualizar" at bounding box center [472, 325] width 86 height 11
click at [477, 321] on span "Actualizar" at bounding box center [472, 325] width 86 height 11
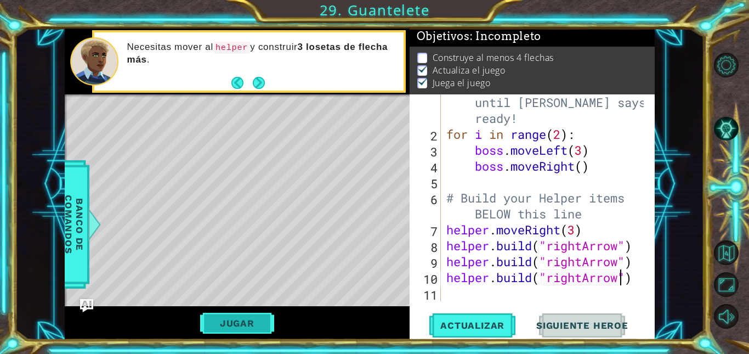
click at [249, 329] on button "Jugar" at bounding box center [237, 323] width 74 height 21
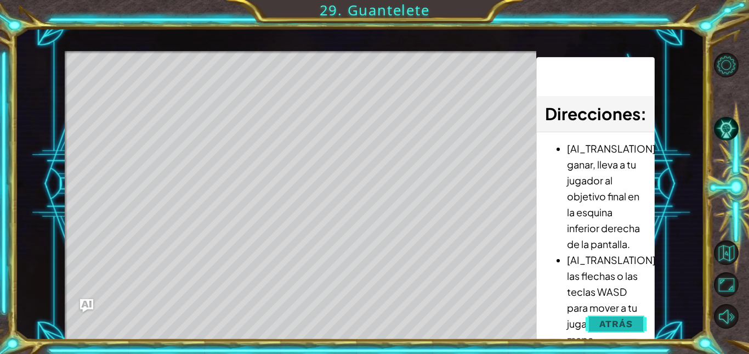
click at [623, 323] on span "Atrás" at bounding box center [615, 323] width 33 height 11
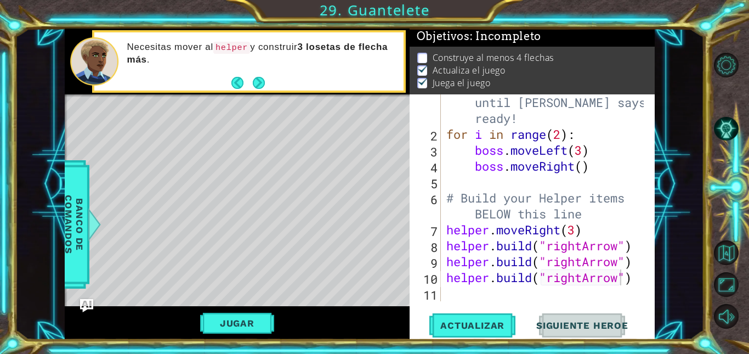
click at [623, 323] on span "Siguiente Heroe" at bounding box center [582, 325] width 114 height 11
click at [639, 241] on div "# Don't touch the boss code until Vega says you're ready! for i in range ( 2 ) …" at bounding box center [546, 213] width 205 height 270
click at [575, 228] on div "# Don't touch the boss code until Vega says you're ready! for i in range ( 2 ) …" at bounding box center [546, 213] width 205 height 270
click at [640, 240] on div "# Don't touch the boss code until Vega says you're ready! for i in range ( 2 ) …" at bounding box center [546, 213] width 205 height 270
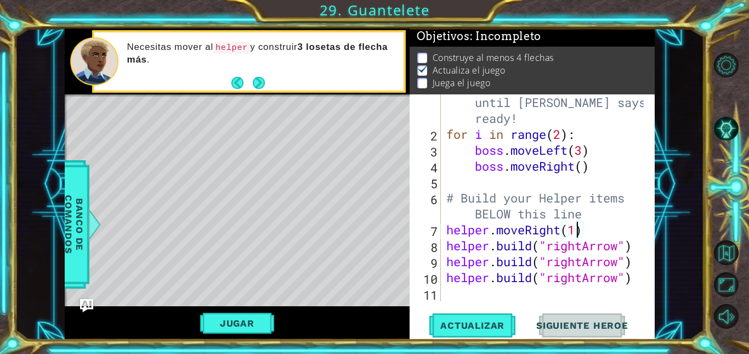
type textarea "[DOMAIN_NAME]("rightArrow")"
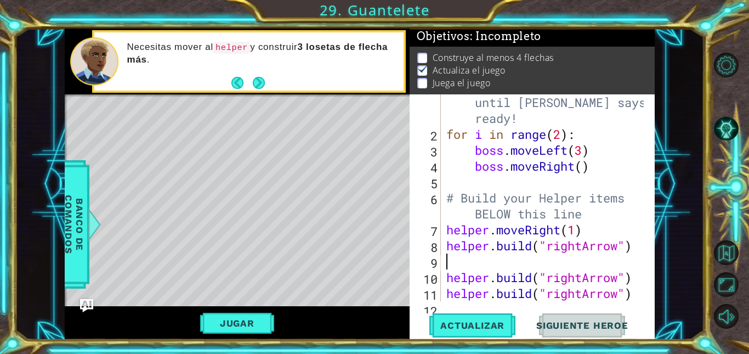
type textarea "m"
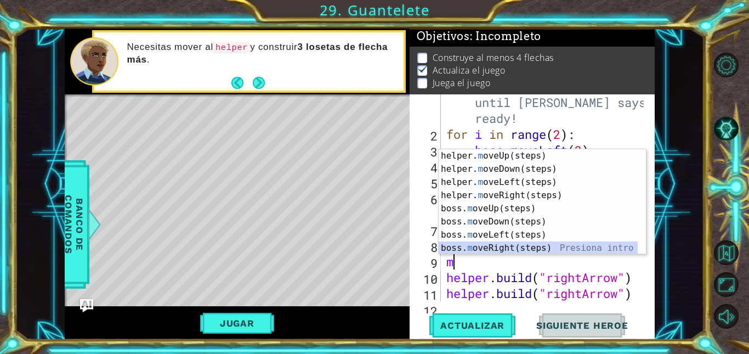
click at [495, 243] on div "helper. m oveUp(steps) Presiona intro helper. m oveDown(steps) Presiona intro h…" at bounding box center [542, 215] width 207 height 132
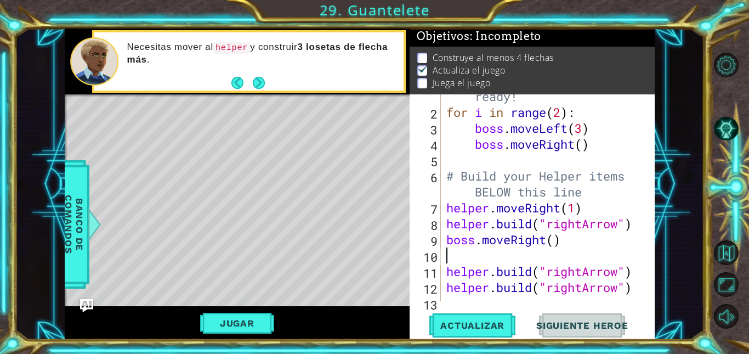
scroll to position [48, 0]
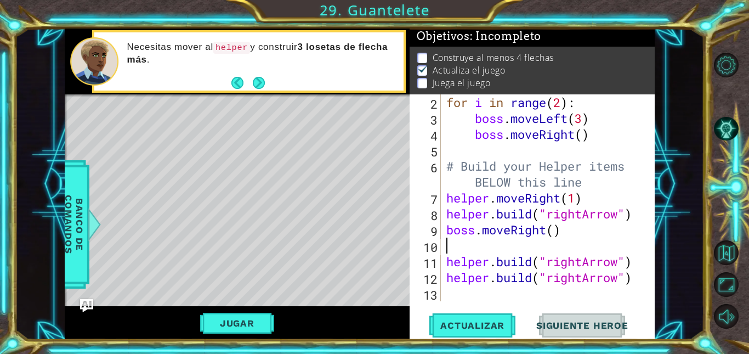
click at [633, 267] on div "for i in range ( 2 ) : boss . moveLeft ( 3 ) boss . moveRight ( ) # Build your …" at bounding box center [546, 213] width 205 height 239
type textarea "[DOMAIN_NAME]("rightArrow")"
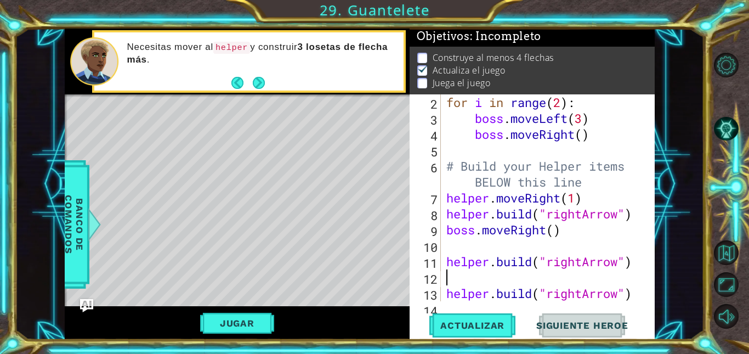
type textarea "m"
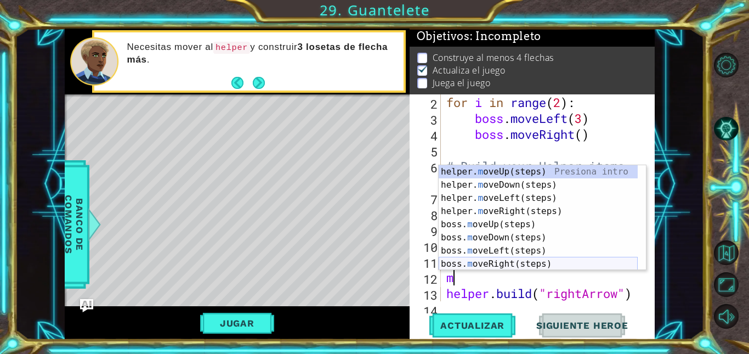
click at [512, 266] on div "helper. m oveUp(steps) Presiona intro helper. m oveDown(steps) Presiona intro h…" at bounding box center [538, 231] width 199 height 132
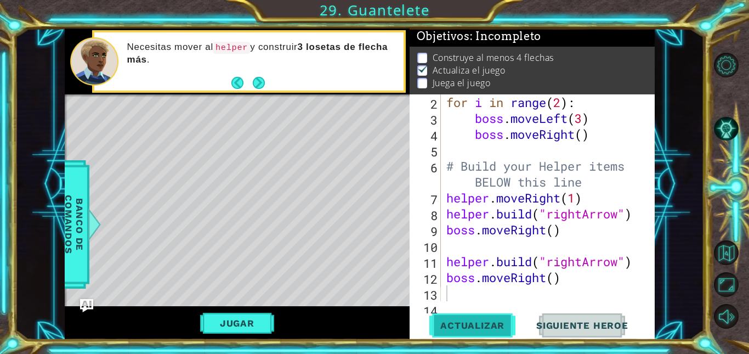
click at [449, 325] on span "Actualizar" at bounding box center [472, 325] width 86 height 11
click at [229, 319] on button "Jugar" at bounding box center [237, 323] width 74 height 21
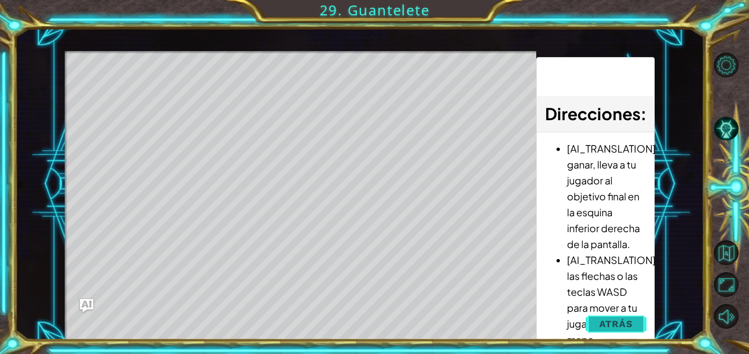
click at [615, 317] on button "Atrás" at bounding box center [616, 324] width 61 height 22
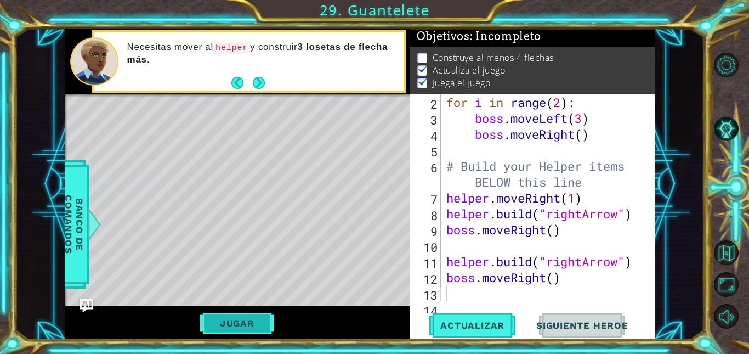
click at [251, 319] on button "Jugar" at bounding box center [237, 323] width 74 height 21
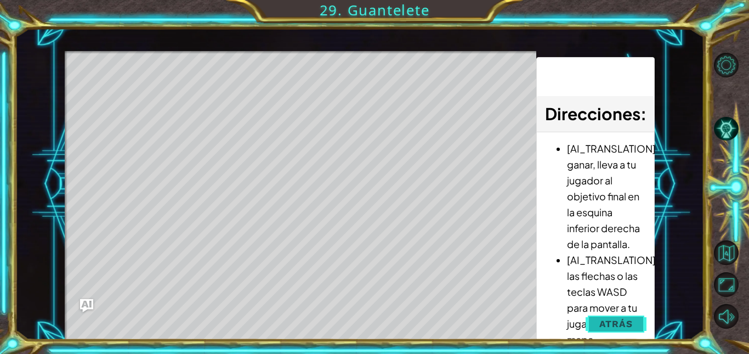
click at [623, 318] on span "Atrás" at bounding box center [615, 323] width 33 height 11
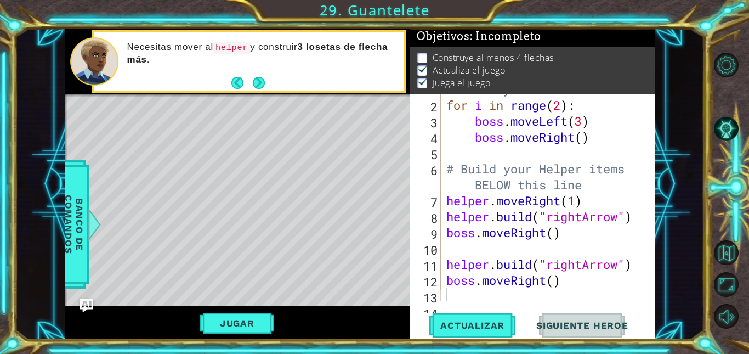
scroll to position [0, 0]
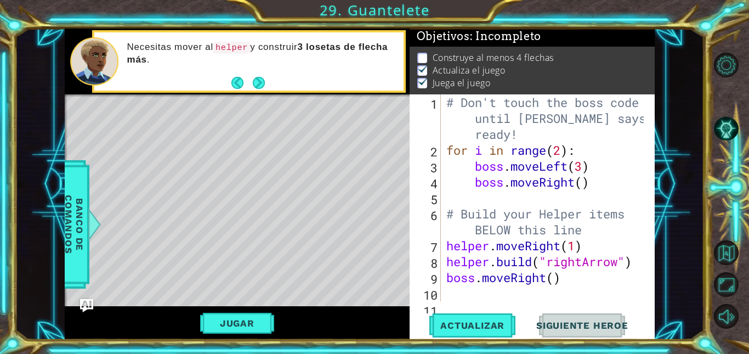
click at [594, 326] on span "Siguiente Heroe" at bounding box center [582, 325] width 114 height 11
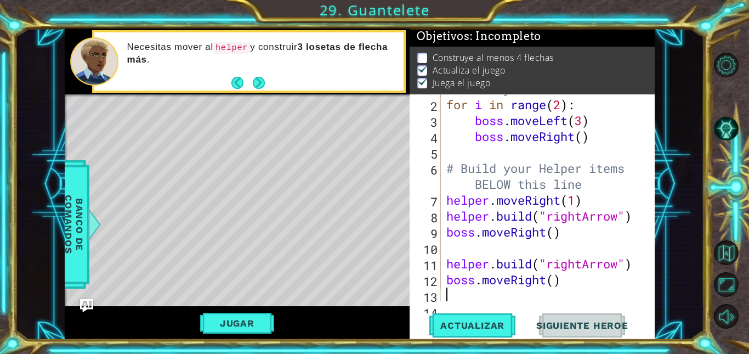
scroll to position [80, 0]
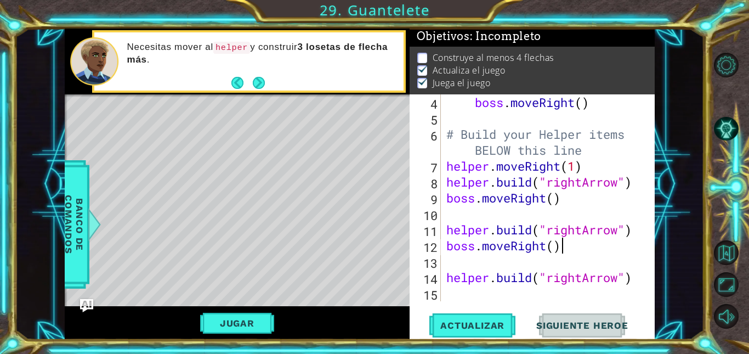
click at [584, 248] on div "boss . moveRight ( ) # Build your Helper items BELOW this line helper . moveRig…" at bounding box center [546, 213] width 205 height 239
click at [597, 222] on div "boss . moveRight ( ) # Build your Helper items BELOW this line helper . moveRig…" at bounding box center [546, 213] width 205 height 239
click at [621, 246] on div "boss . moveRight ( ) # Build your Helper items BELOW this line helper . moveRig…" at bounding box center [546, 213] width 205 height 239
click at [555, 249] on div "boss . moveRight ( ) # Build your Helper items BELOW this line helper . moveRig…" at bounding box center [546, 213] width 205 height 239
click at [537, 285] on div "boss . moveRight ( ) # Build your Helper items BELOW this line helper . moveRig…" at bounding box center [546, 213] width 205 height 239
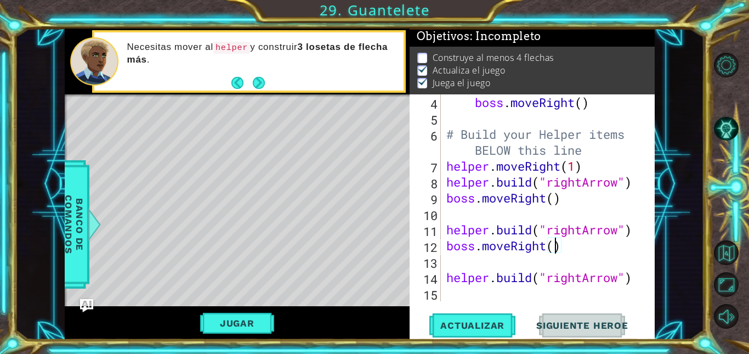
type textarea "[DOMAIN_NAME]("rightArrow")"
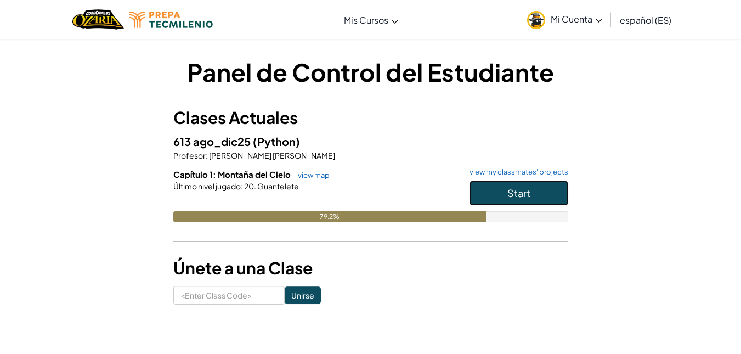
click at [506, 192] on button "Start" at bounding box center [518, 192] width 99 height 25
